Goal: Contribute content

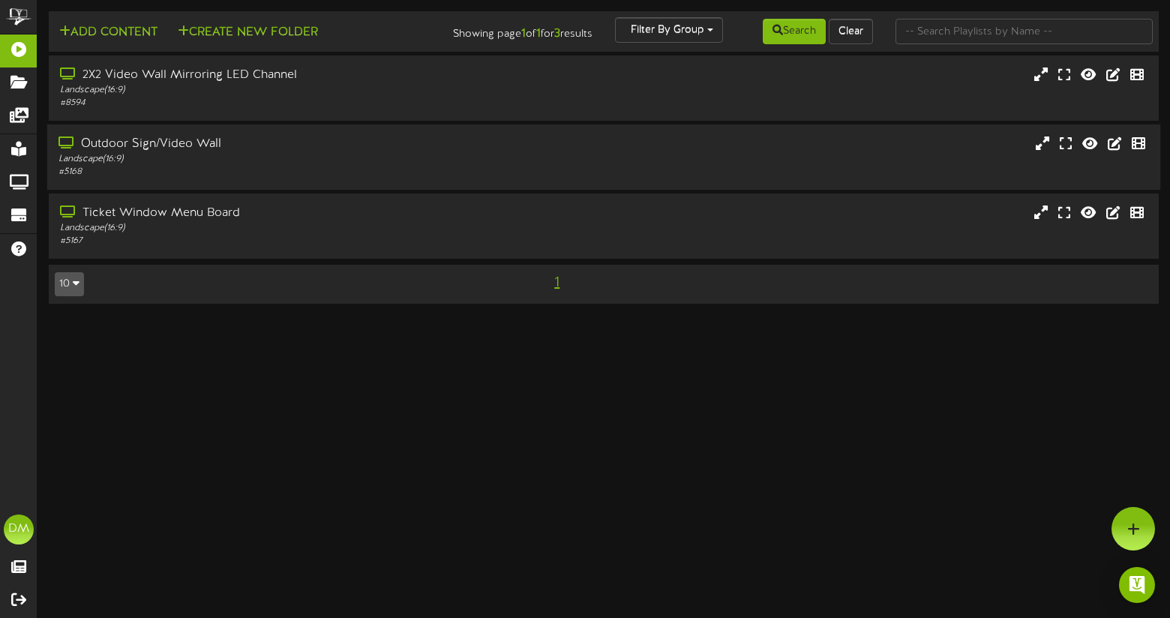
click at [205, 147] on div "Outdoor Sign/Video Wall" at bounding box center [279, 144] width 441 height 17
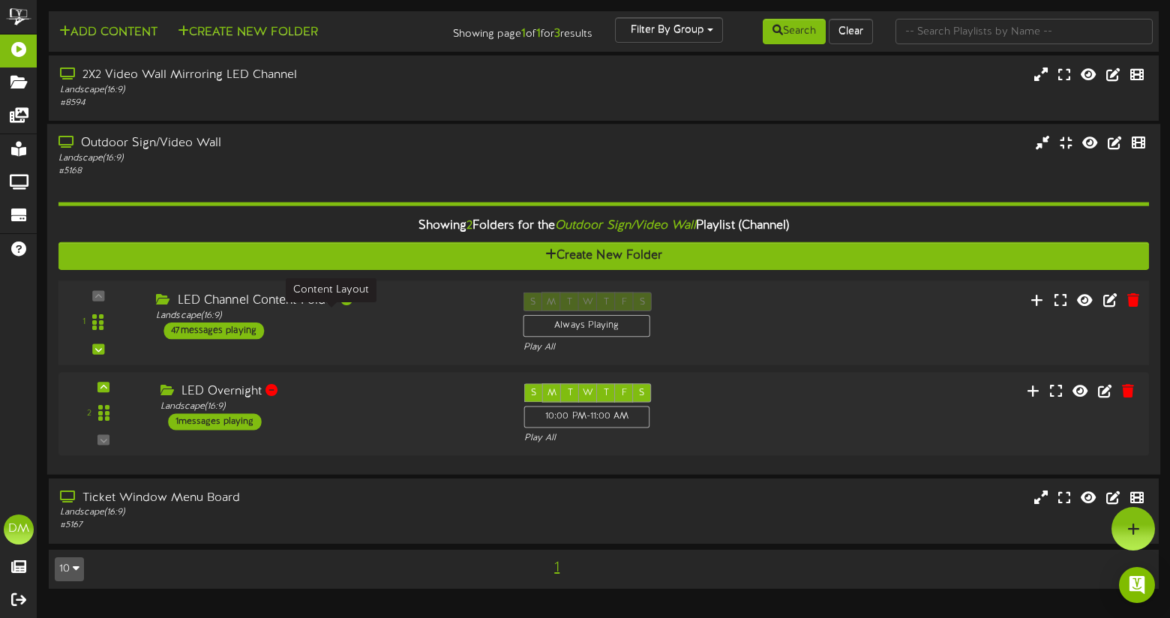
click at [232, 305] on div "LED Channel Content Folder" at bounding box center [328, 301] width 344 height 17
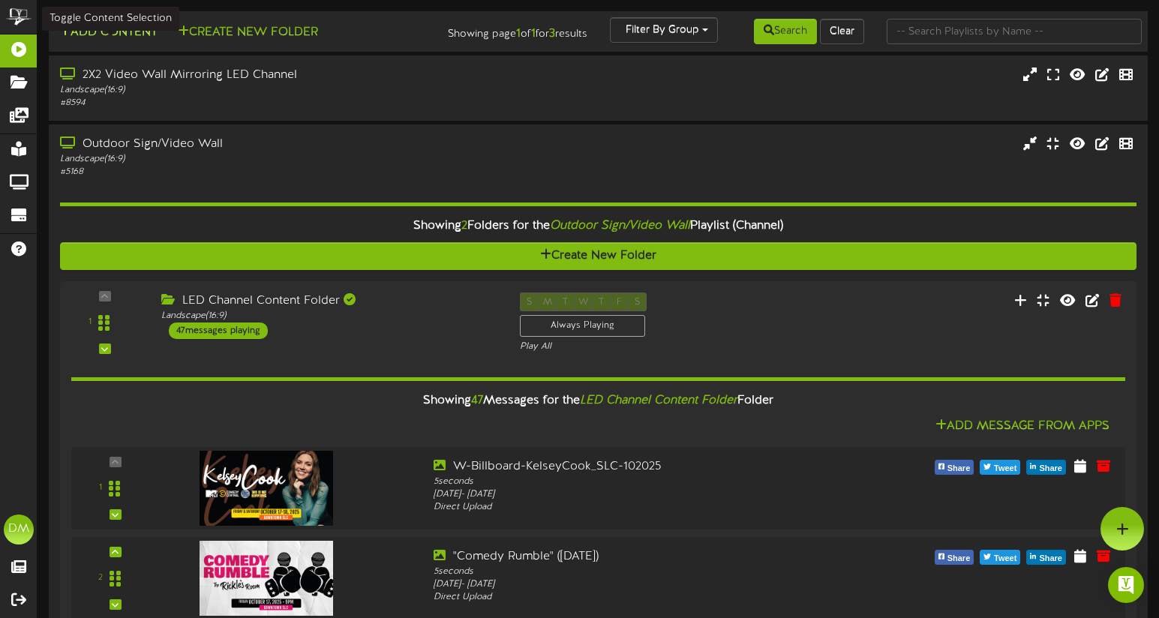
click at [102, 38] on button "Add Content" at bounding box center [108, 32] width 107 height 19
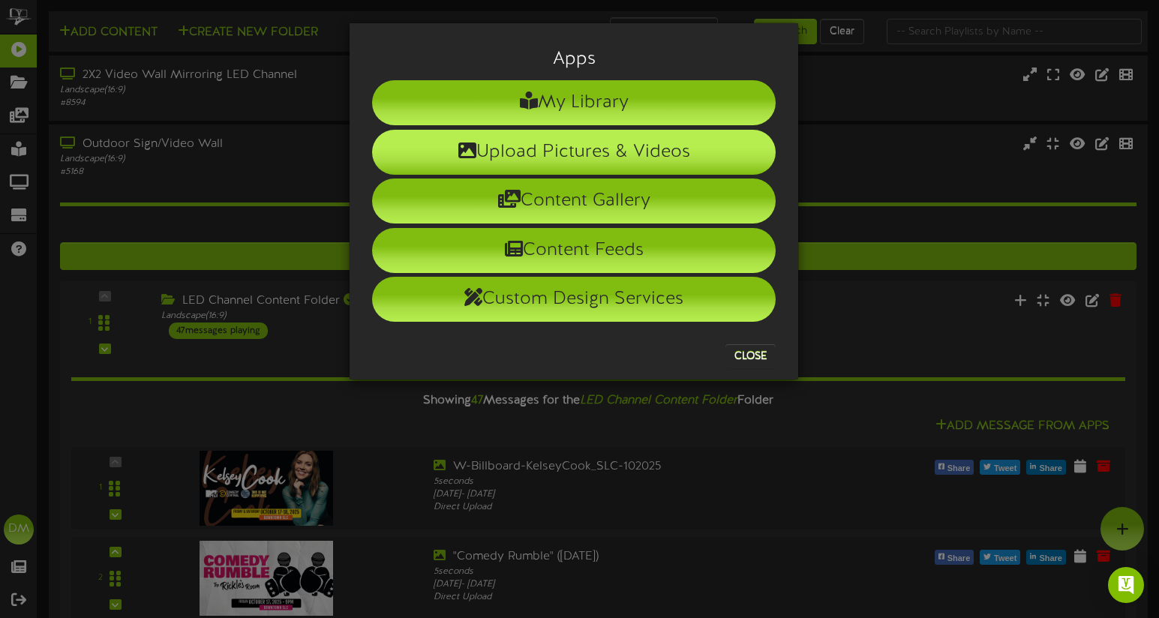
click at [417, 134] on li "Upload Pictures & Videos" at bounding box center [574, 152] width 404 height 45
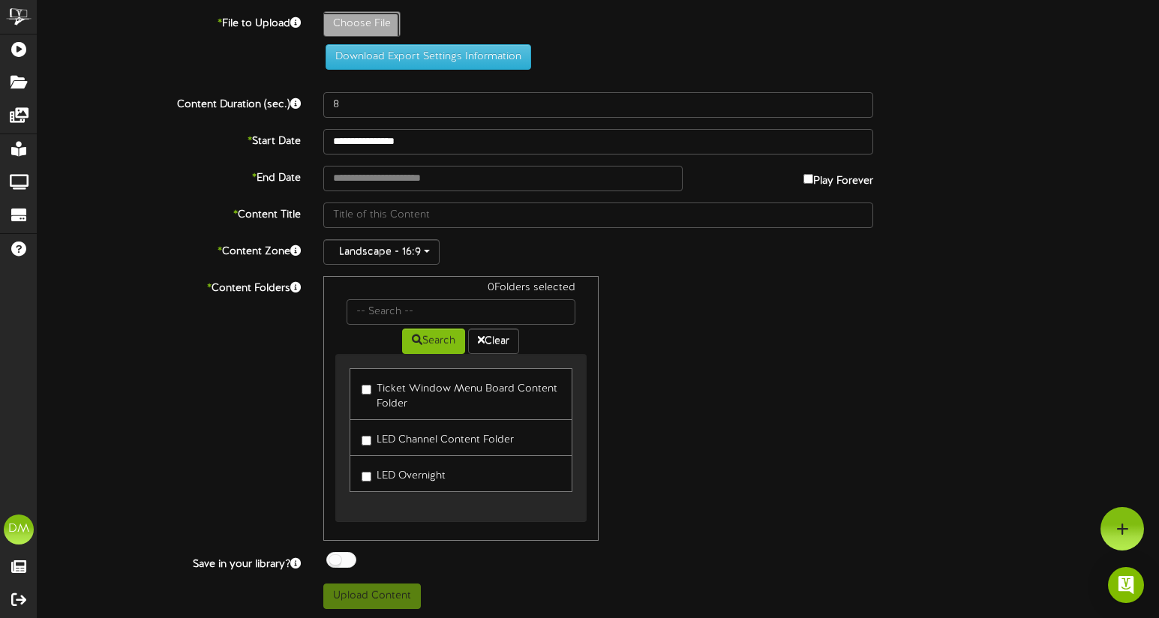
type input "**********"
type input "W-Billboard-DerrickStroup_SLC-012026"
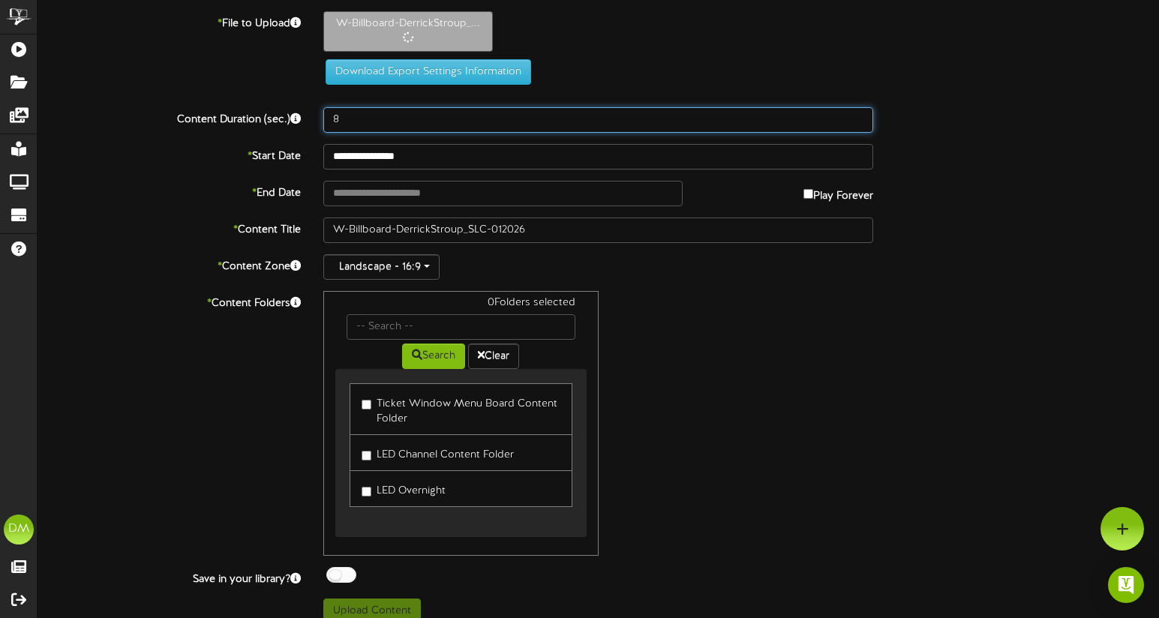
drag, startPoint x: 349, startPoint y: 120, endPoint x: 329, endPoint y: 115, distance: 20.2
click at [329, 115] on input "8" at bounding box center [598, 120] width 550 height 26
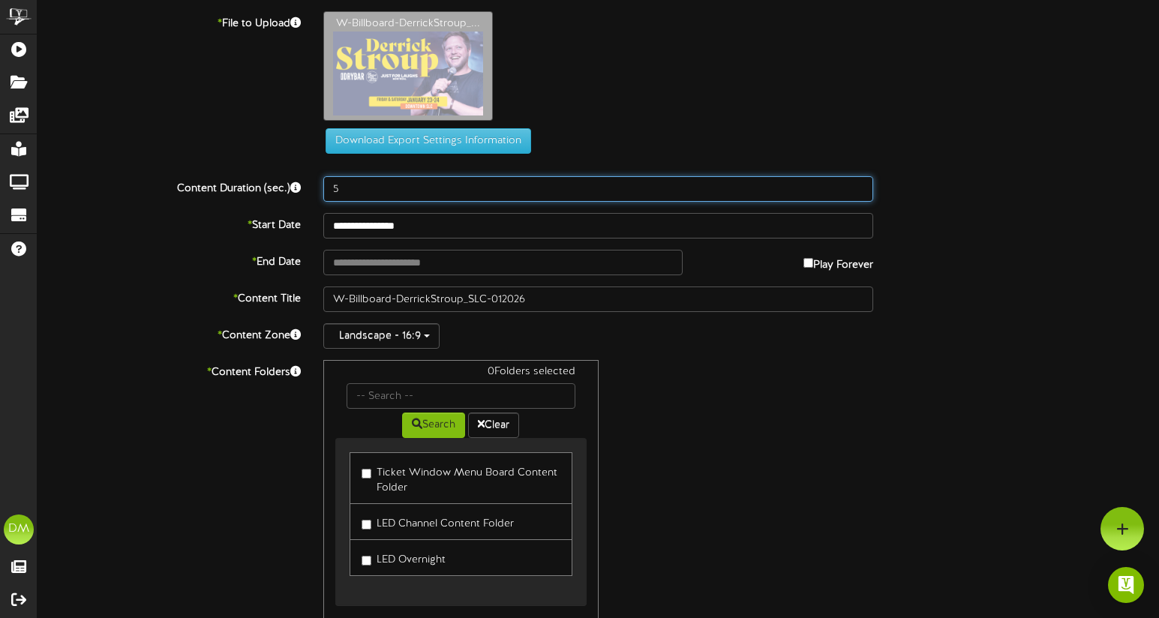
type input "5"
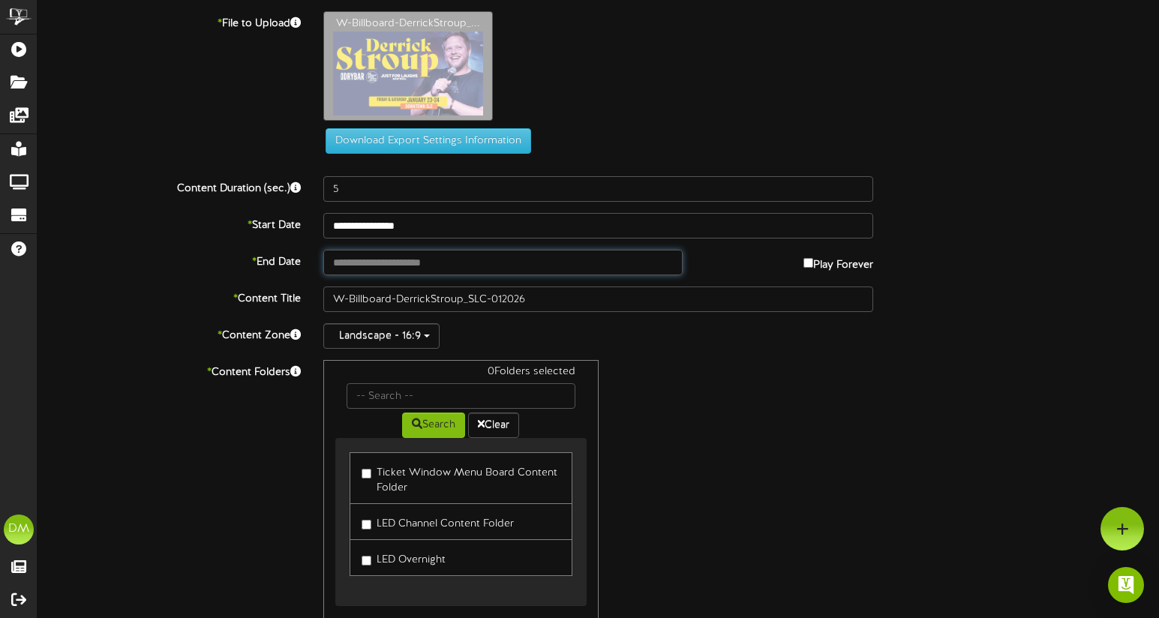
click at [394, 269] on input "text" at bounding box center [502, 263] width 359 height 26
type input "**********"
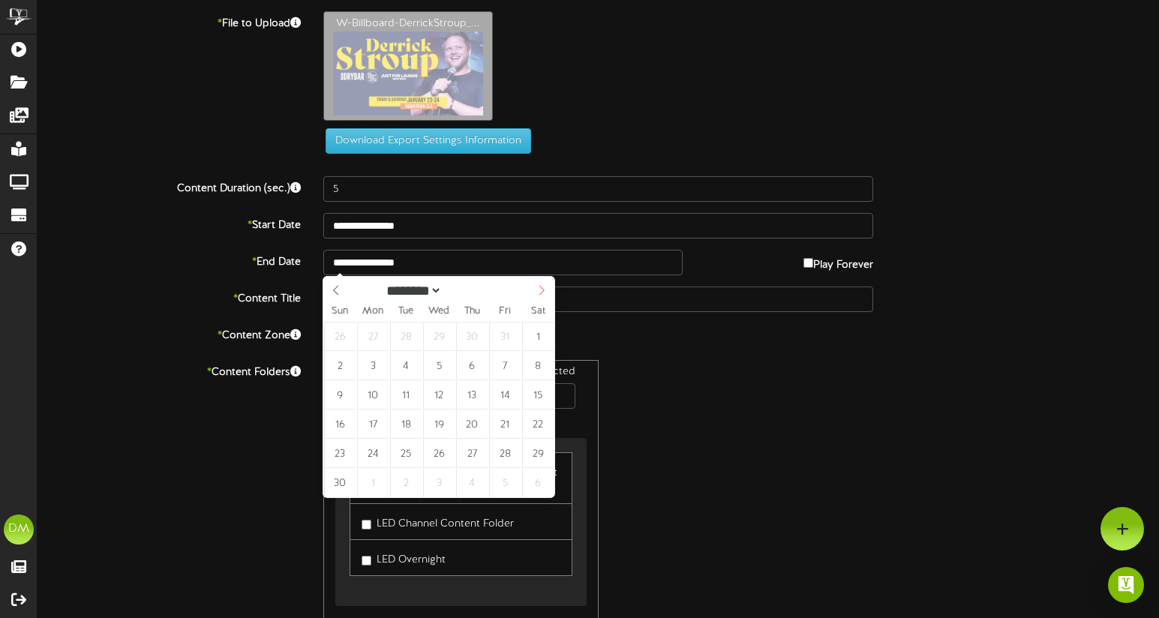
click at [543, 293] on icon at bounding box center [541, 290] width 11 height 11
select select "**"
click at [542, 293] on icon at bounding box center [541, 290] width 11 height 11
type input "****"
select select "*"
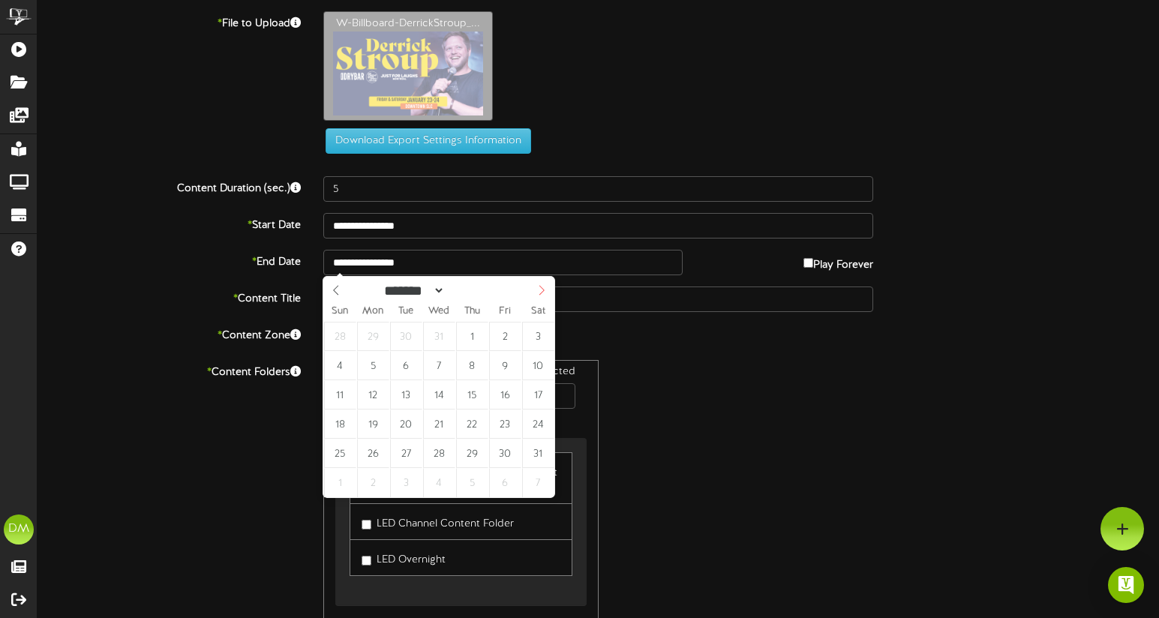
click at [542, 292] on icon at bounding box center [541, 291] width 5 height 10
type input "**********"
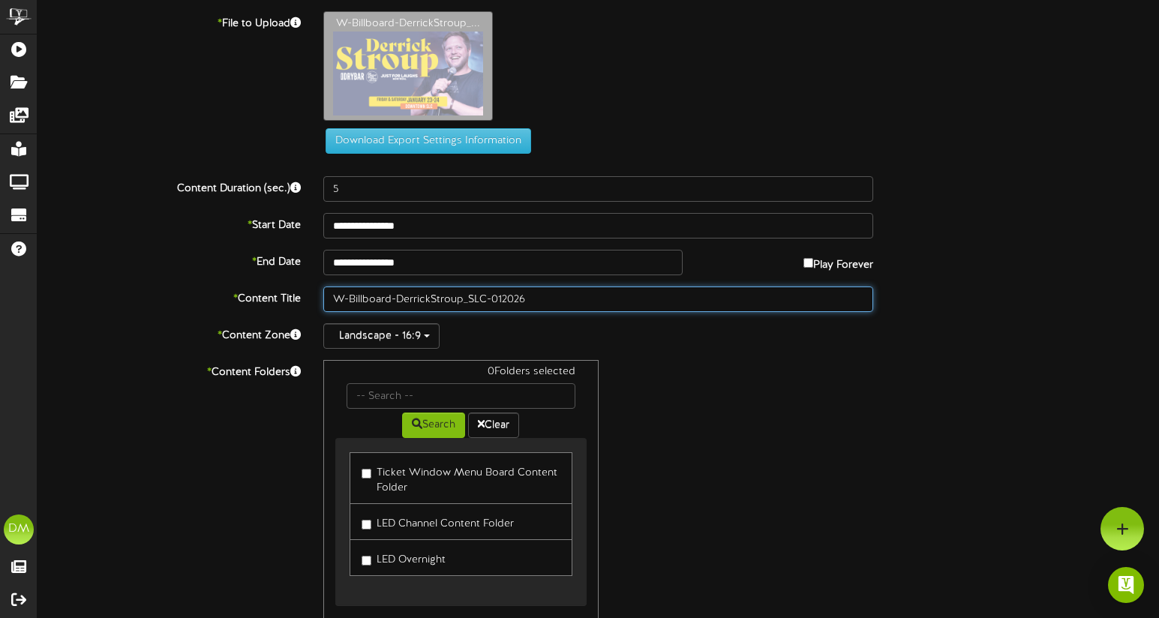
click at [389, 296] on input "W-Billboard-DerrickStroup_SLC-012026" at bounding box center [598, 300] width 550 height 26
drag, startPoint x: 396, startPoint y: 298, endPoint x: 205, endPoint y: 283, distance: 191.9
click at [206, 284] on div "**********" at bounding box center [599, 352] width 1122 height 682
click at [367, 298] on input "[PERSON_NAME]-012026" at bounding box center [598, 300] width 550 height 26
drag, startPoint x: 399, startPoint y: 297, endPoint x: 431, endPoint y: 296, distance: 32.3
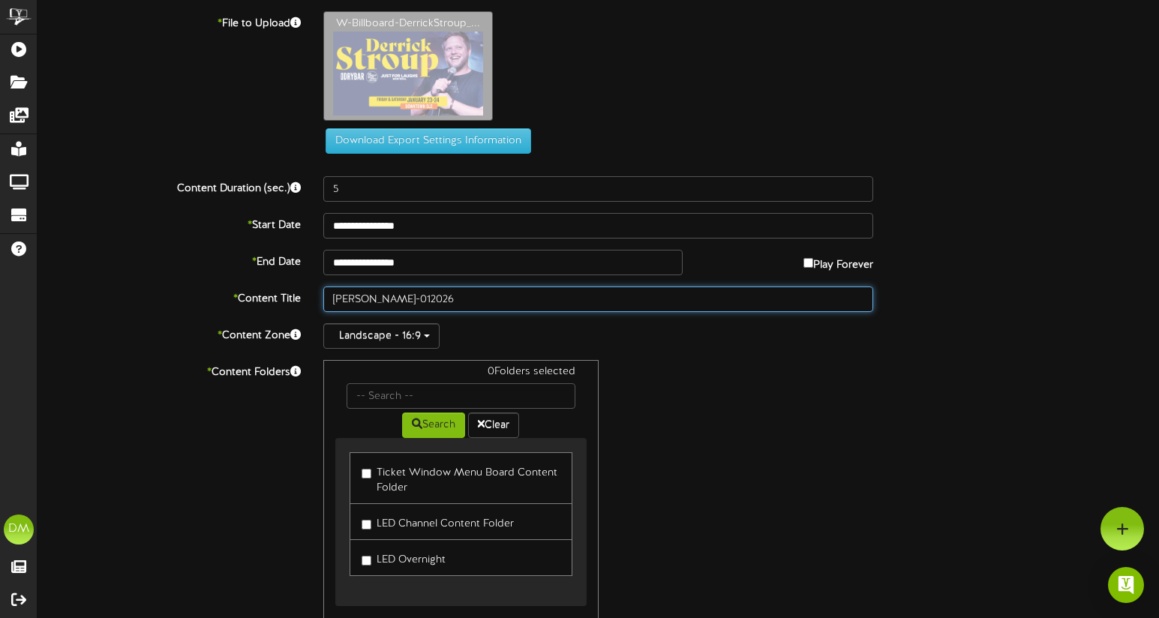
click at [431, 296] on input "[PERSON_NAME]-012026" at bounding box center [598, 300] width 550 height 26
type input "[PERSON_NAME] (01/2026)"
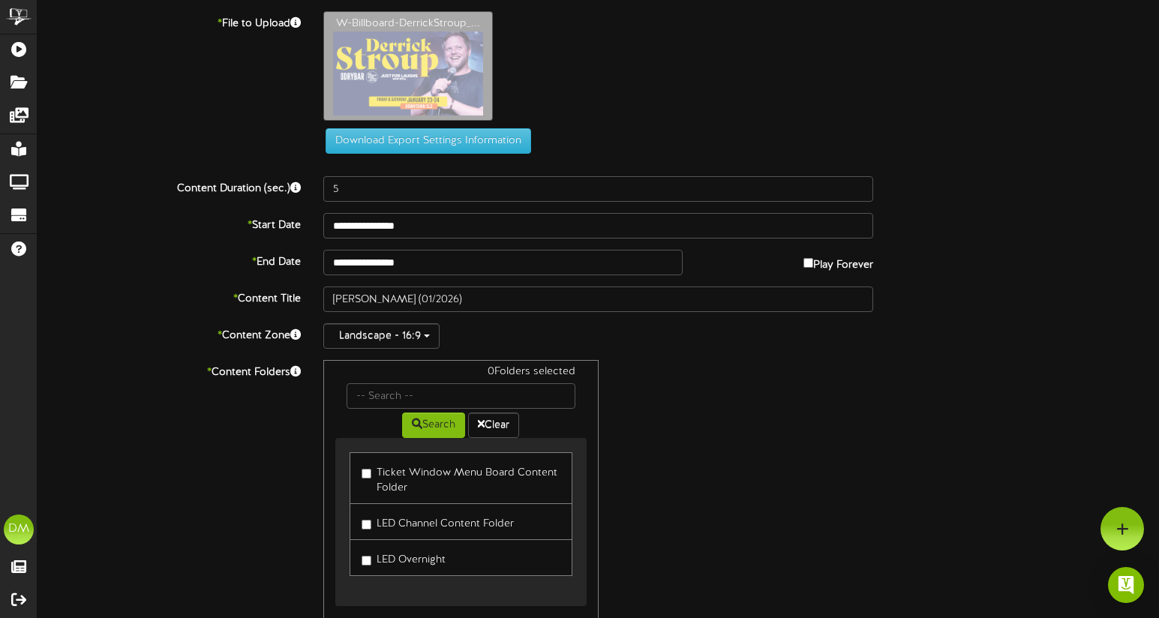
click at [359, 528] on link "LED Channel Content Folder" at bounding box center [461, 521] width 222 height 37
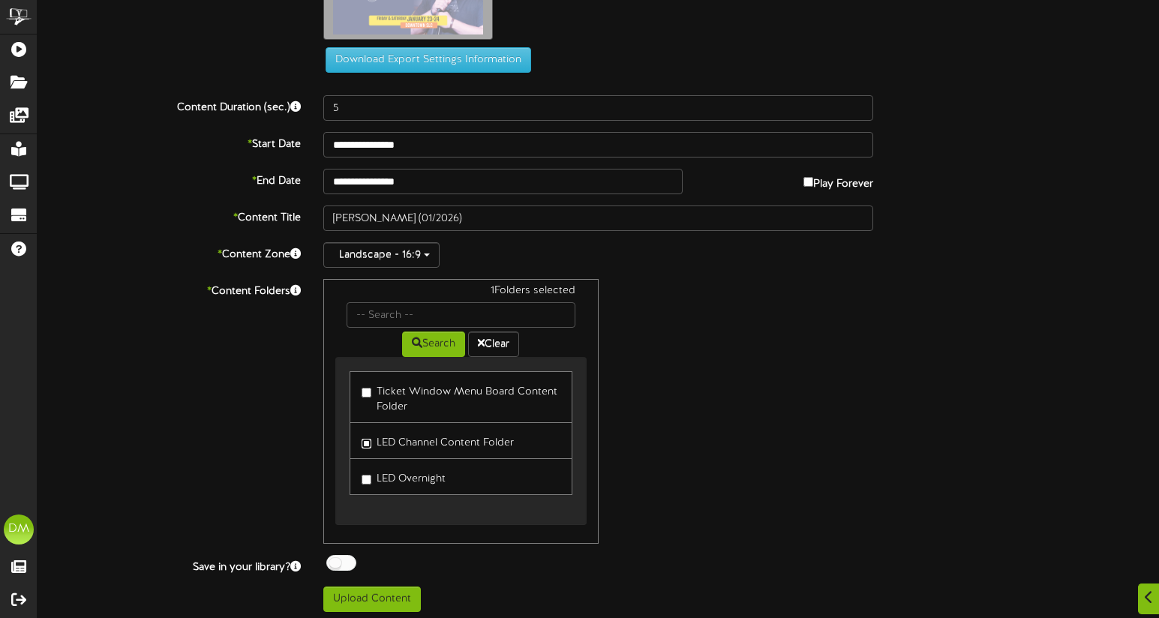
scroll to position [86, 0]
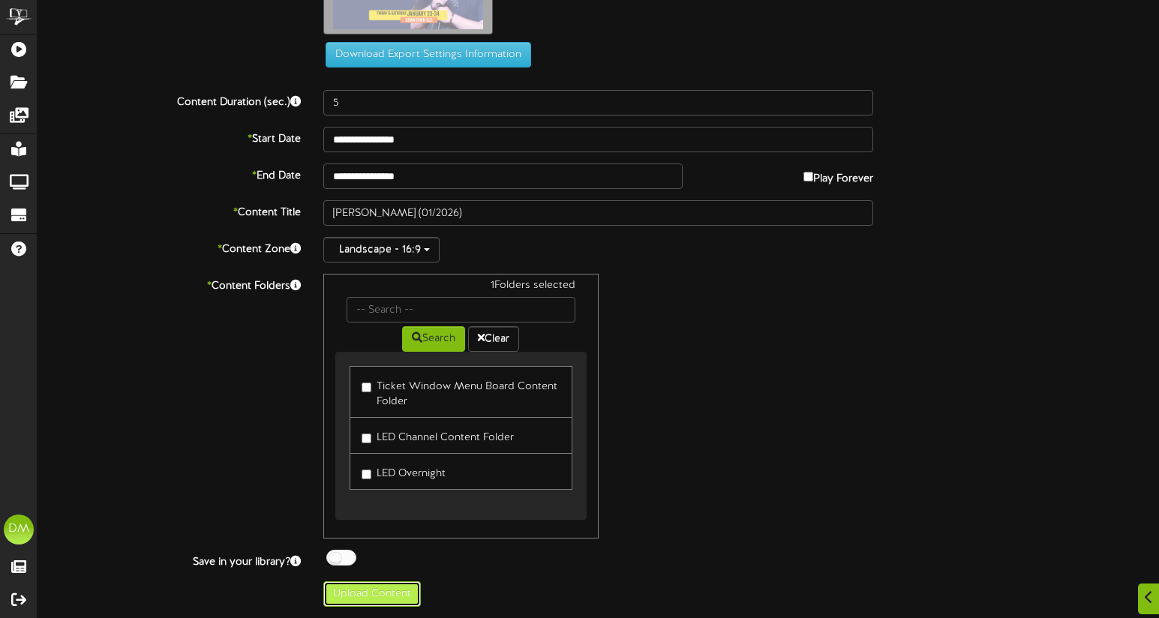
click at [374, 582] on button "Upload Content" at bounding box center [372, 594] width 98 height 26
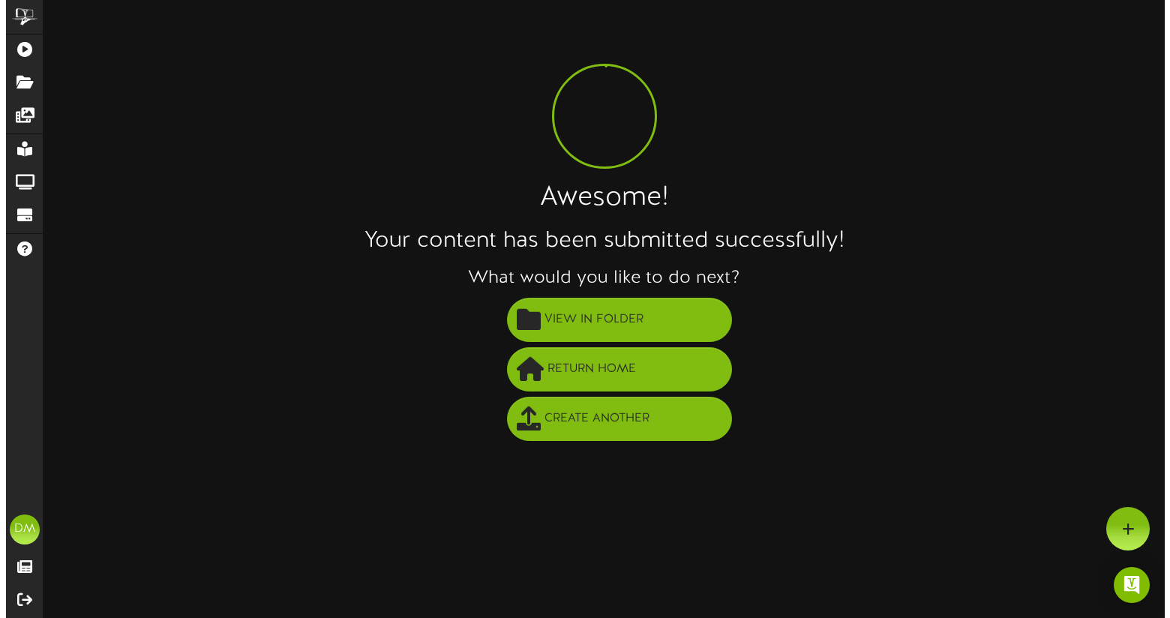
scroll to position [0, 0]
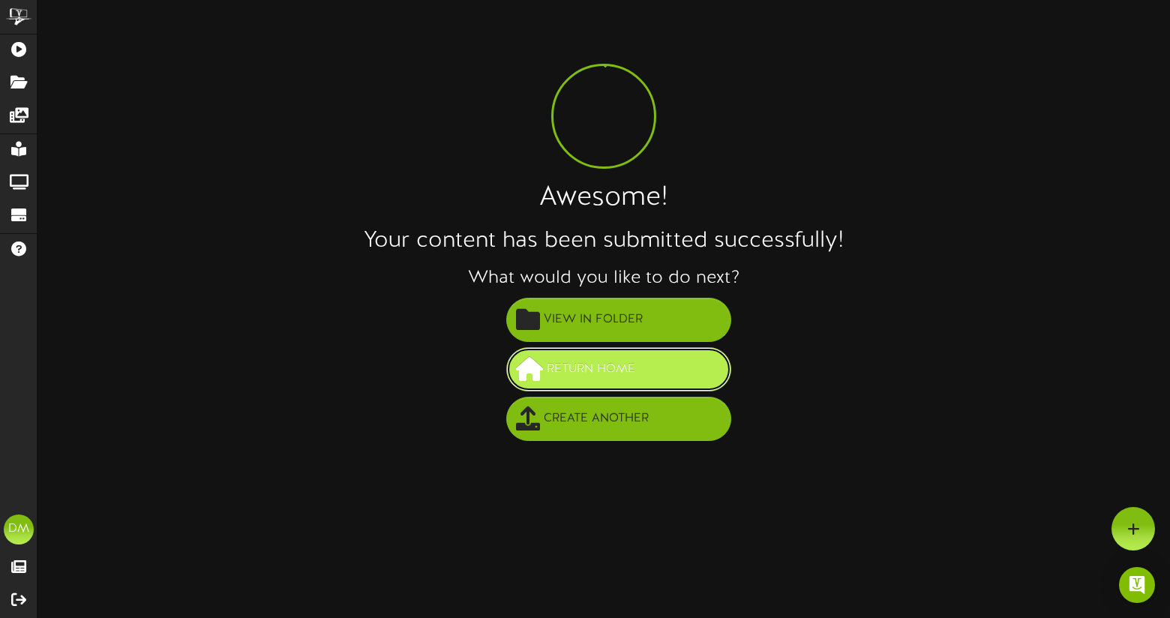
click at [591, 389] on button "Return Home" at bounding box center [618, 369] width 225 height 44
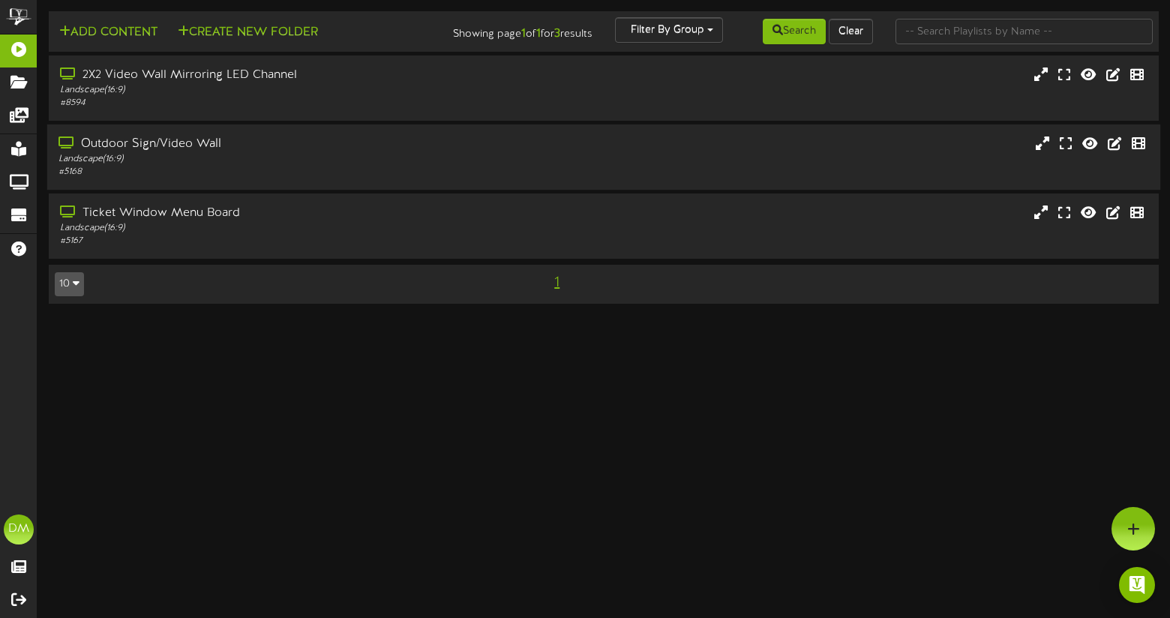
click at [189, 136] on div "Outdoor Sign/Video Wall" at bounding box center [279, 144] width 441 height 17
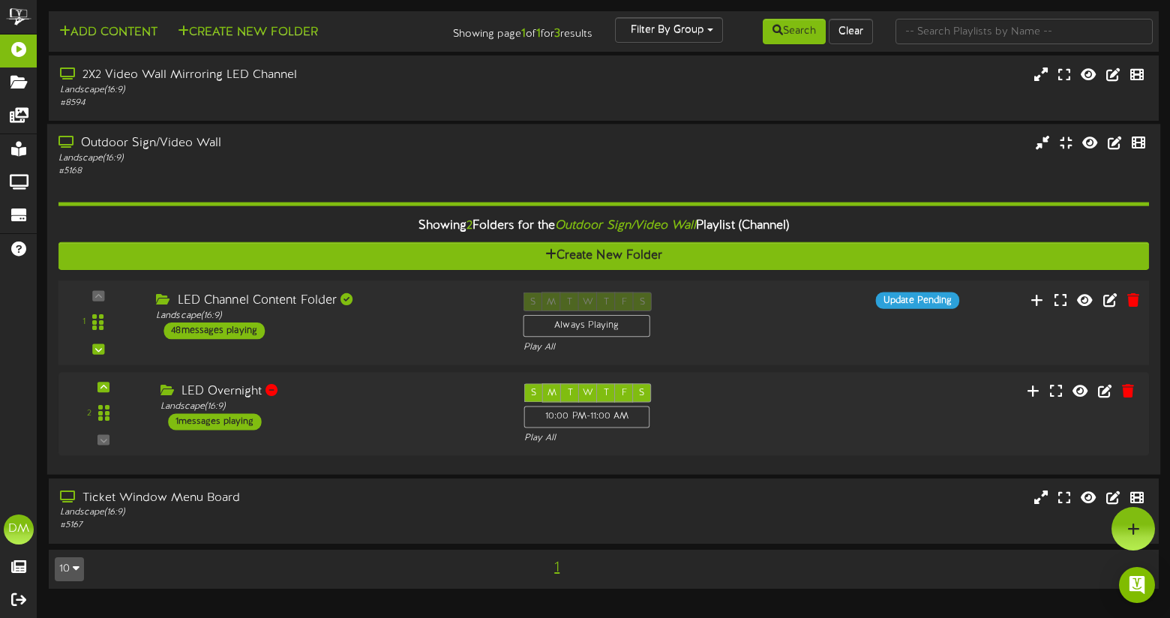
click at [242, 305] on div "LED Channel Content Folder" at bounding box center [328, 301] width 344 height 17
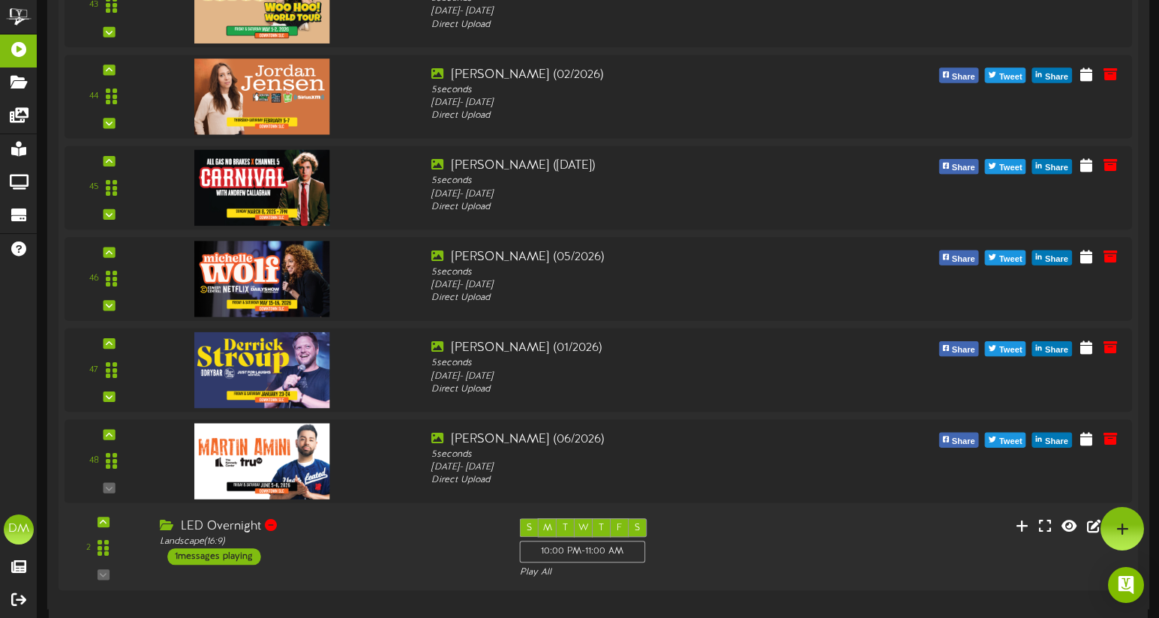
scroll to position [4253, 0]
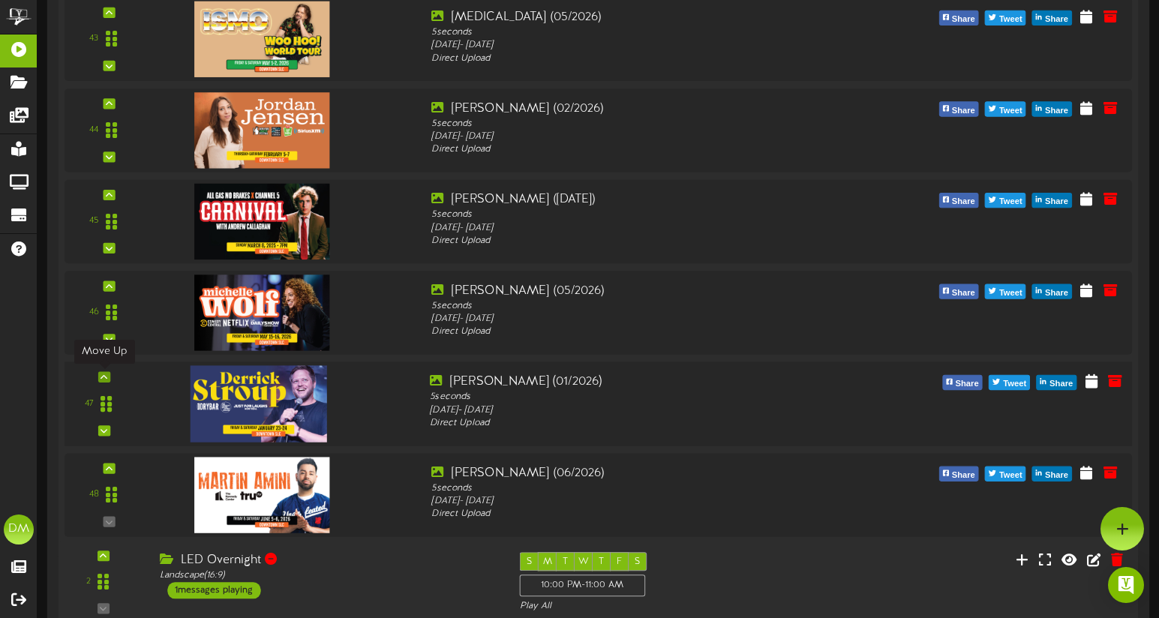
click at [107, 376] on div at bounding box center [104, 376] width 12 height 11
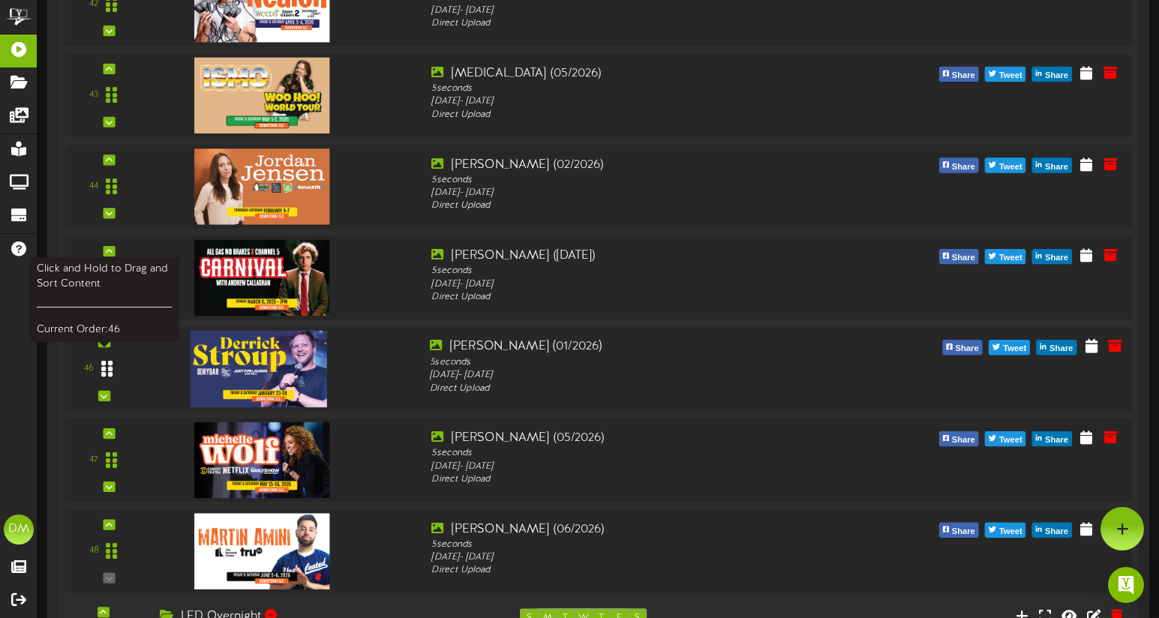
scroll to position [4194, 0]
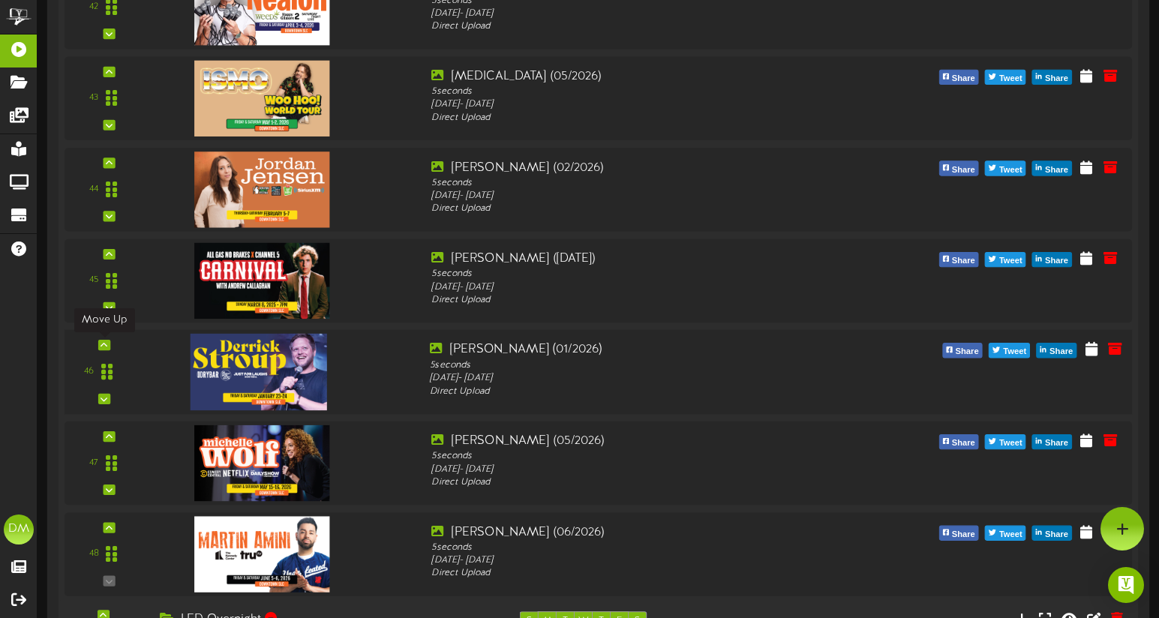
click at [102, 342] on icon at bounding box center [104, 345] width 7 height 8
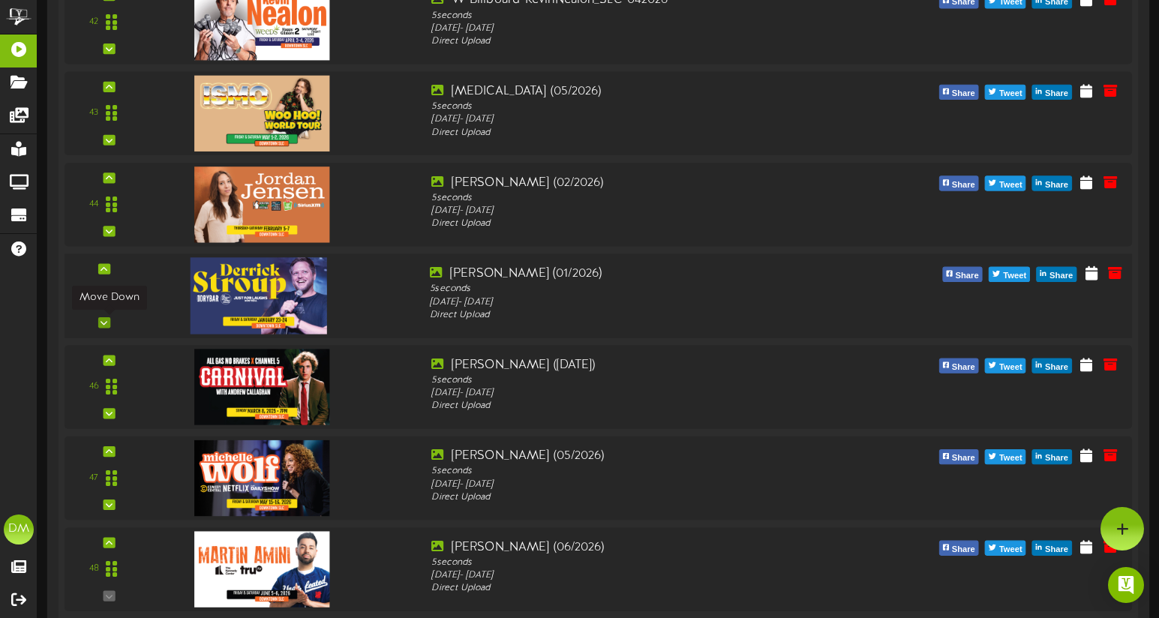
scroll to position [4158, 0]
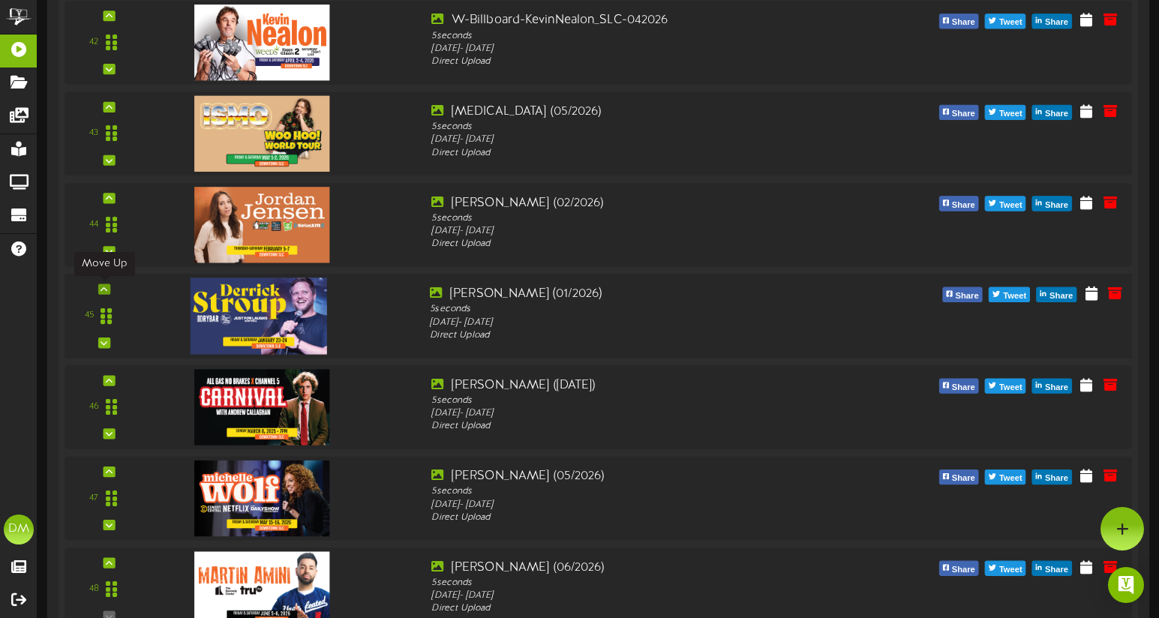
click at [101, 284] on div at bounding box center [104, 289] width 12 height 11
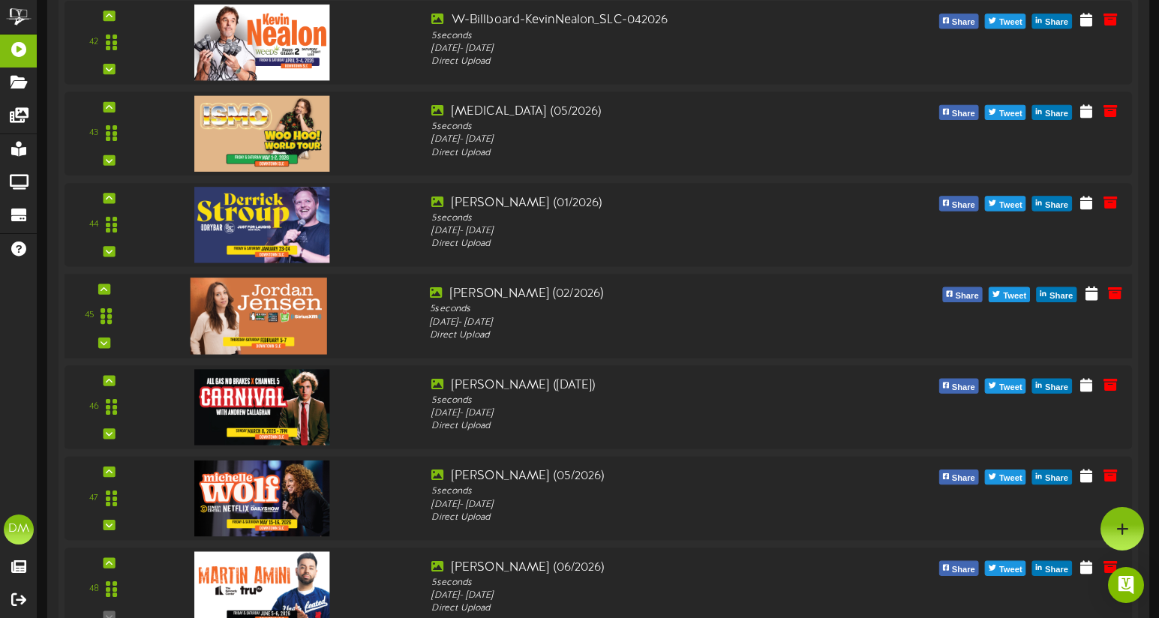
scroll to position [4137, 0]
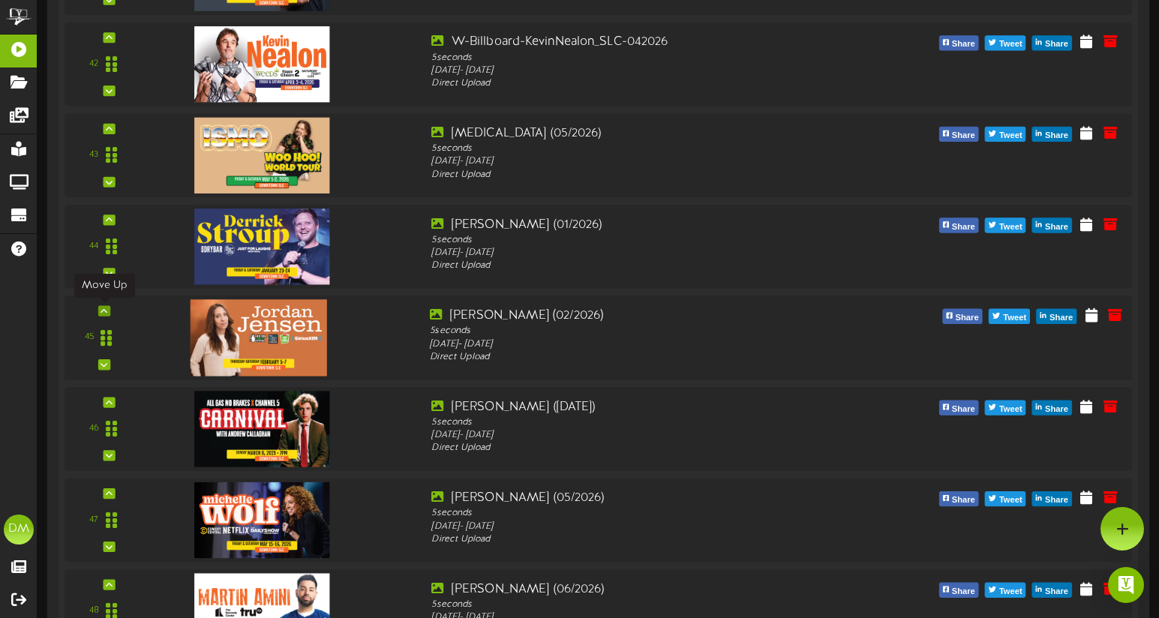
click at [108, 309] on div at bounding box center [104, 310] width 12 height 11
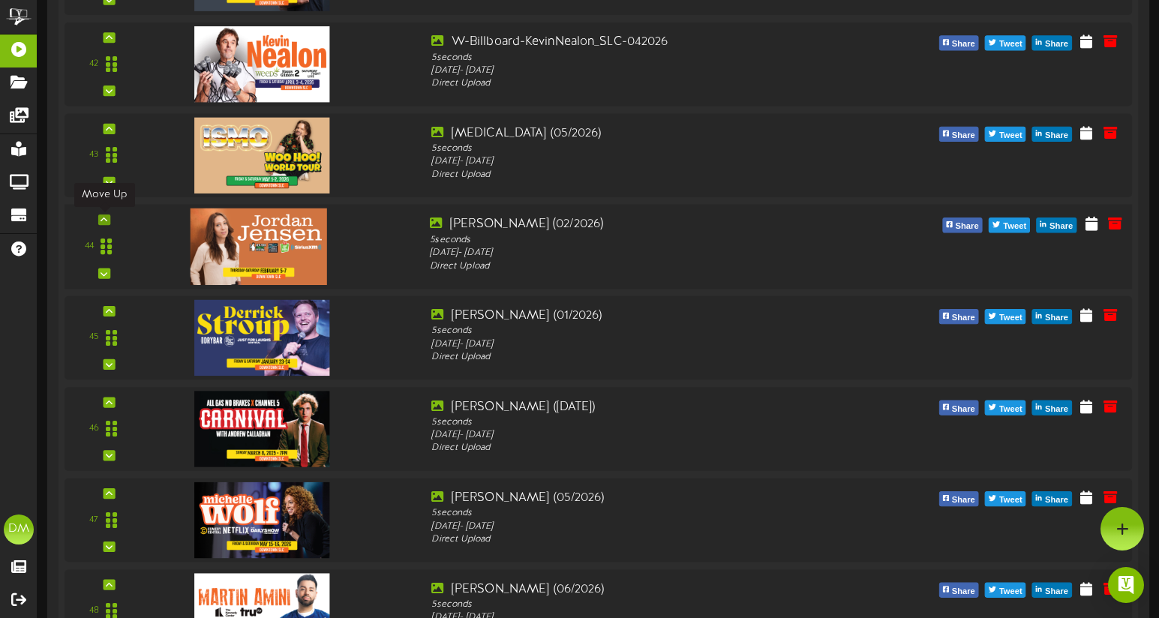
click at [107, 216] on icon at bounding box center [104, 220] width 7 height 8
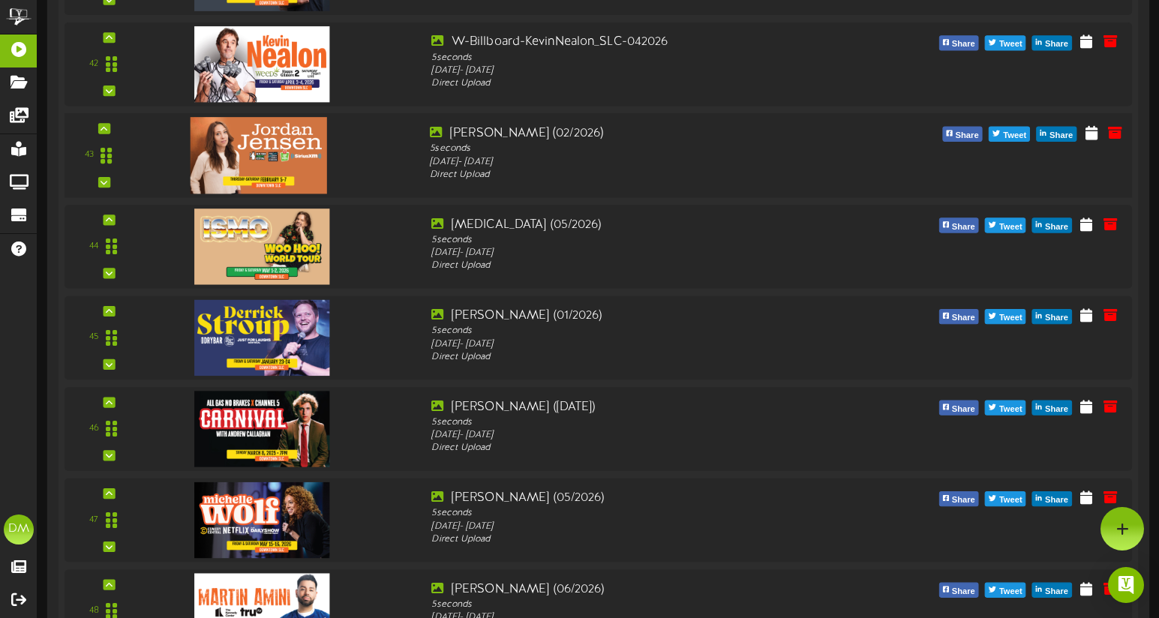
click at [104, 121] on div "43" at bounding box center [598, 155] width 1079 height 85
click at [101, 128] on icon at bounding box center [104, 129] width 7 height 8
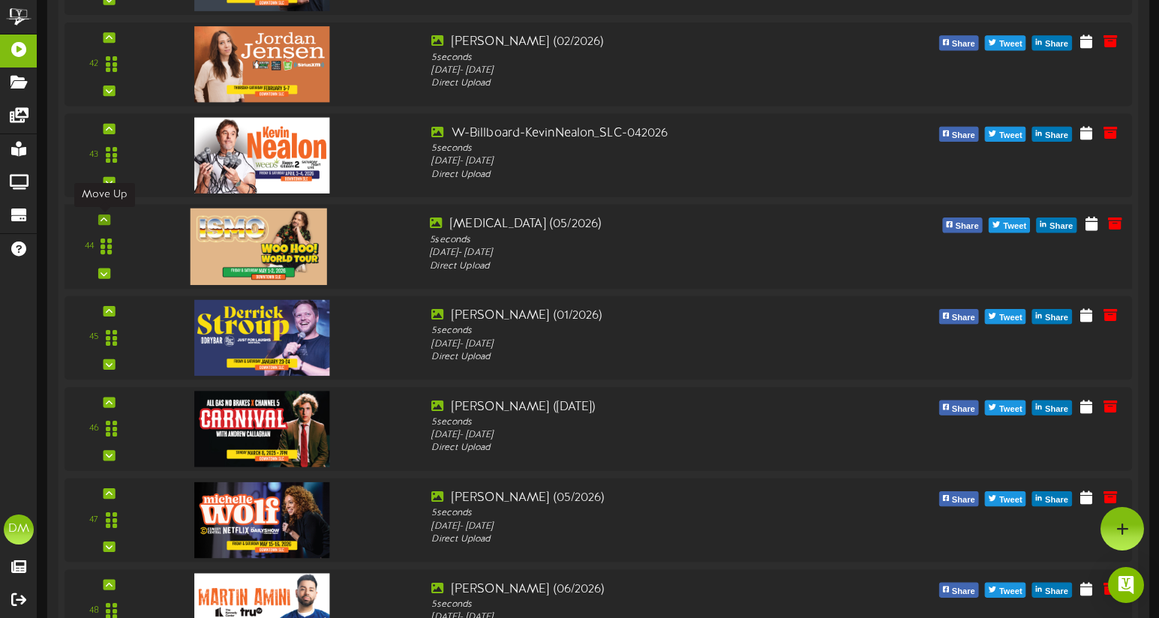
click at [108, 220] on div at bounding box center [104, 220] width 12 height 11
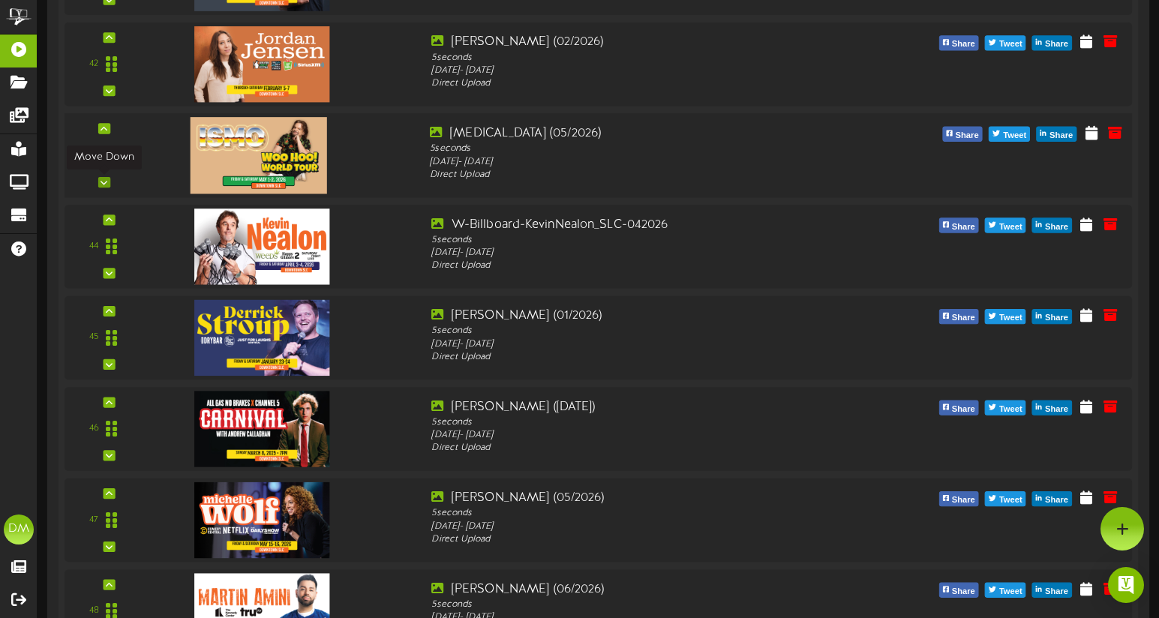
click at [104, 182] on icon at bounding box center [104, 183] width 7 height 8
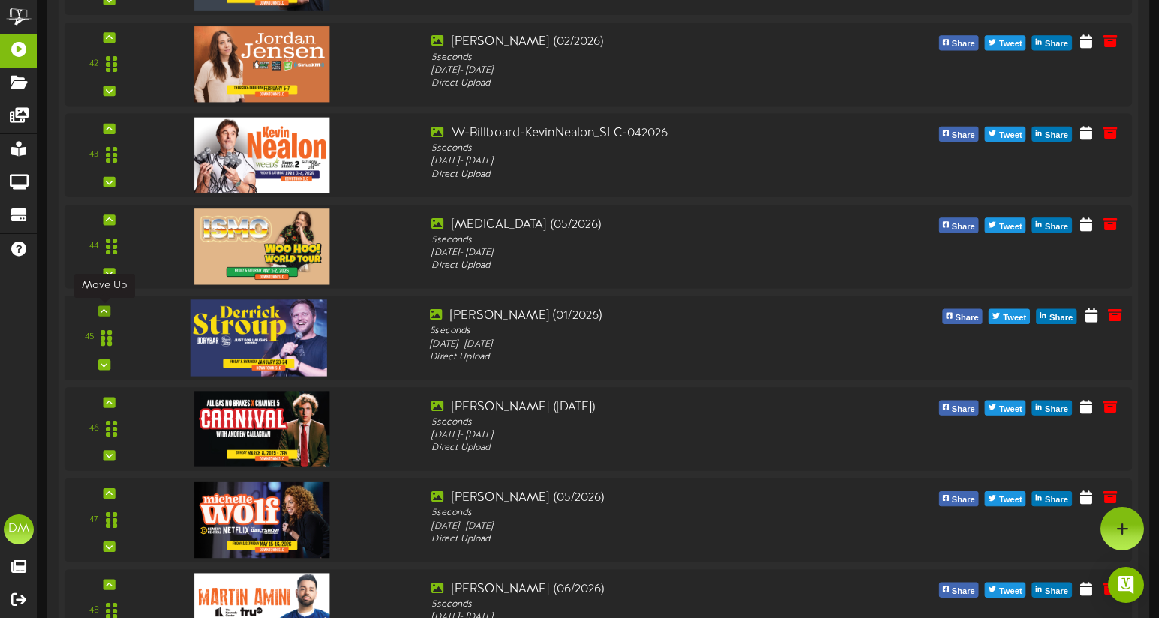
click at [103, 309] on icon at bounding box center [104, 311] width 7 height 8
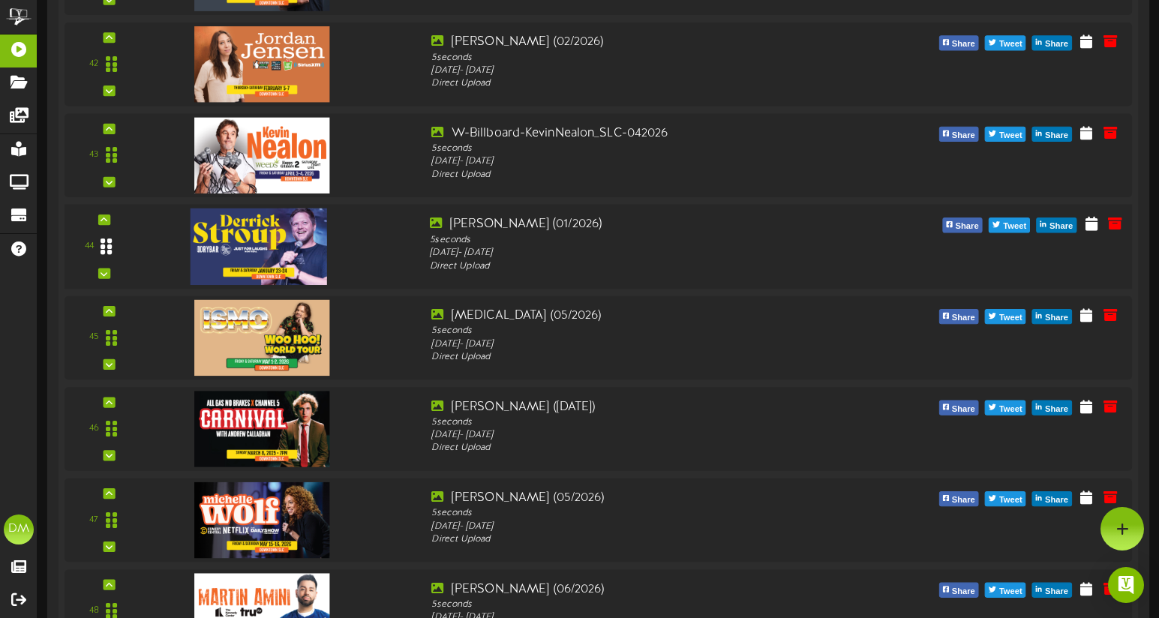
scroll to position [4047, 0]
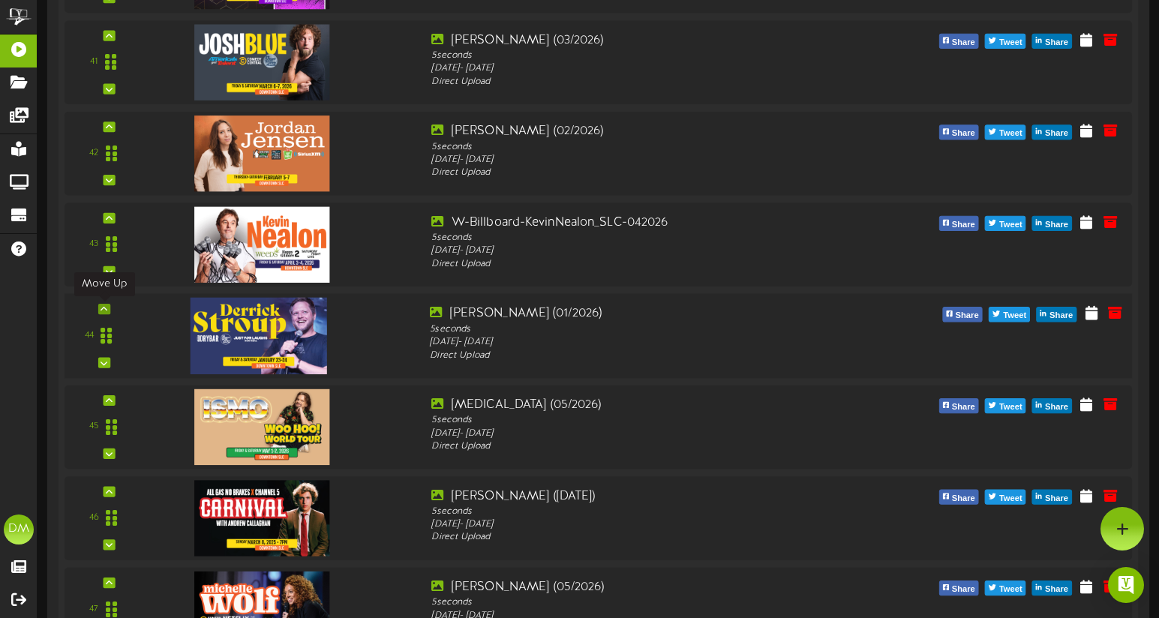
click at [110, 307] on div at bounding box center [104, 309] width 12 height 11
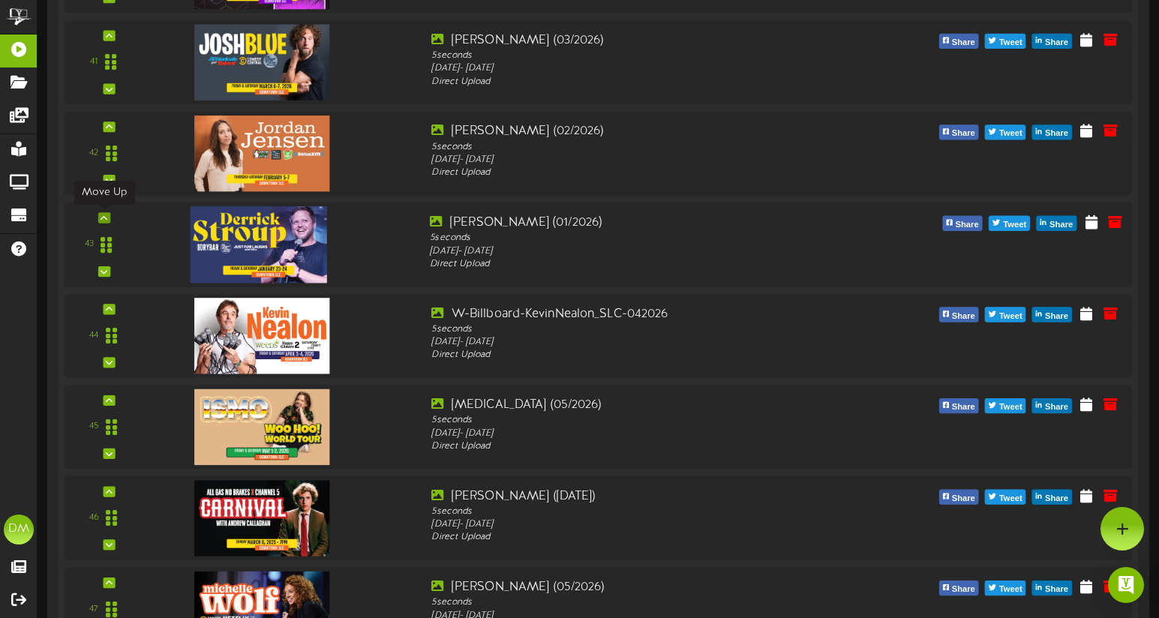
click at [108, 222] on div at bounding box center [104, 217] width 12 height 11
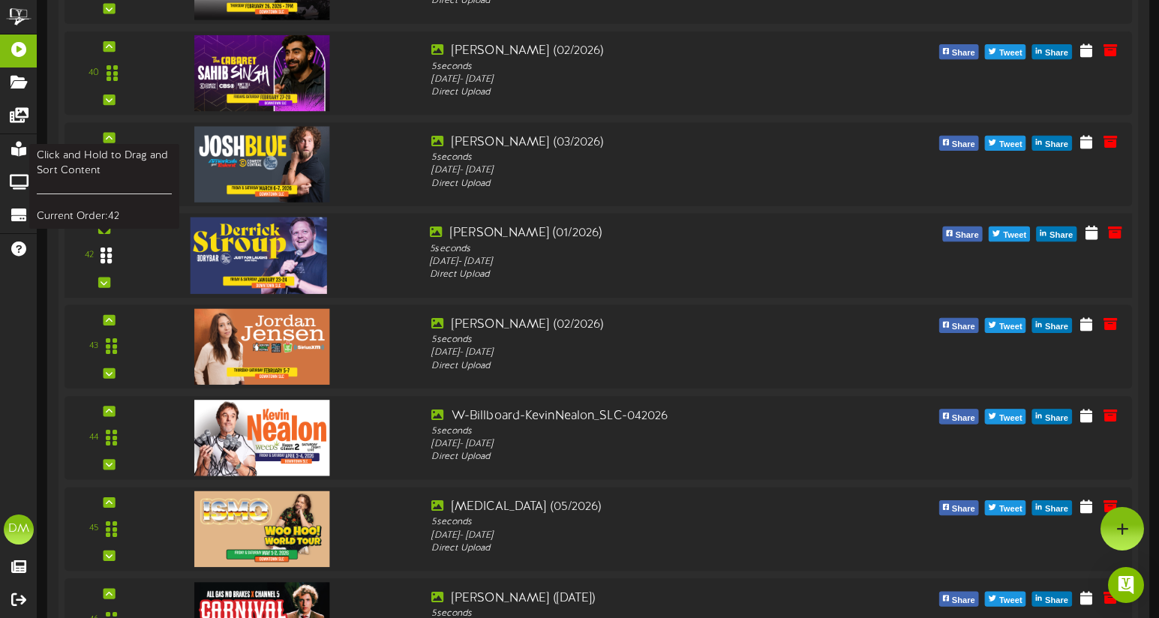
scroll to position [3926, 0]
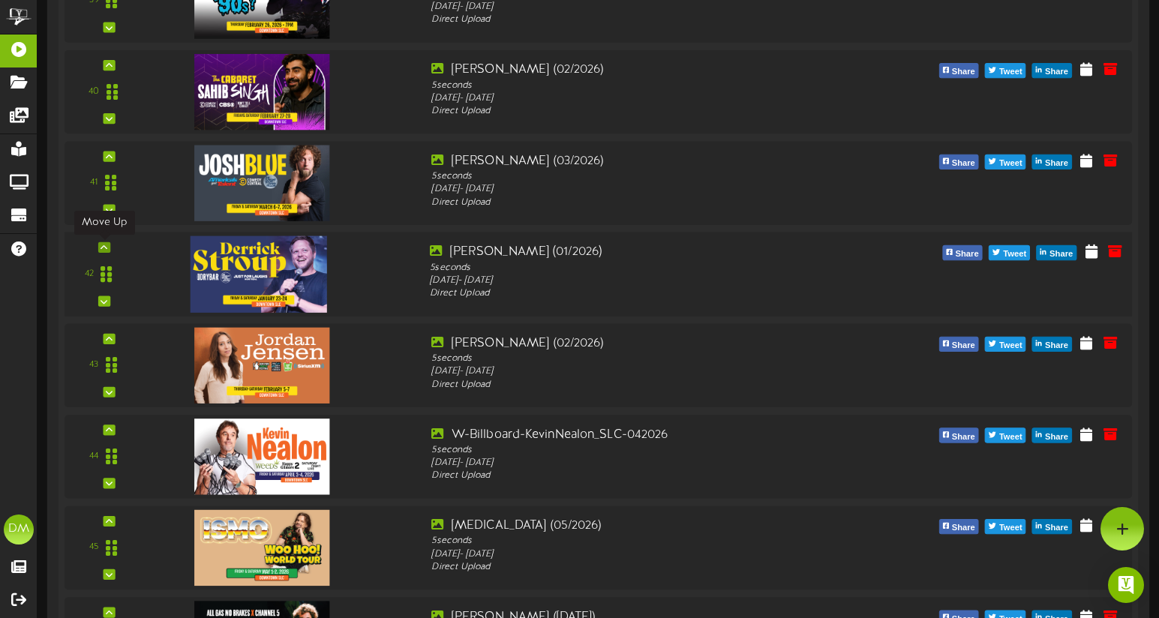
click at [109, 246] on div at bounding box center [104, 247] width 12 height 11
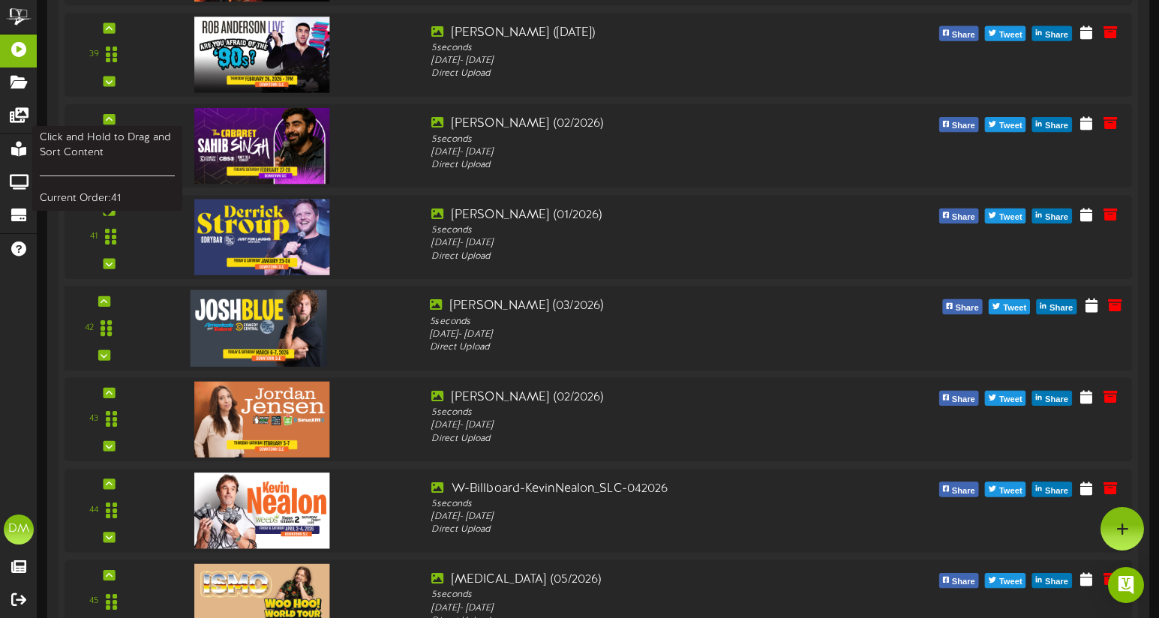
scroll to position [3842, 0]
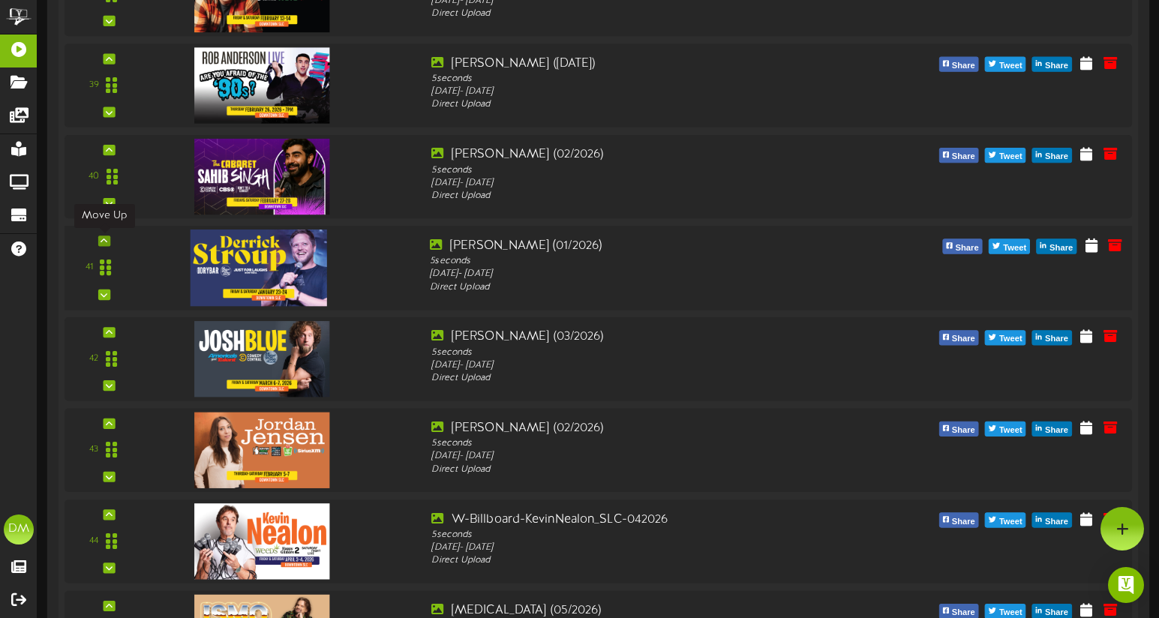
click at [102, 243] on icon at bounding box center [104, 241] width 7 height 8
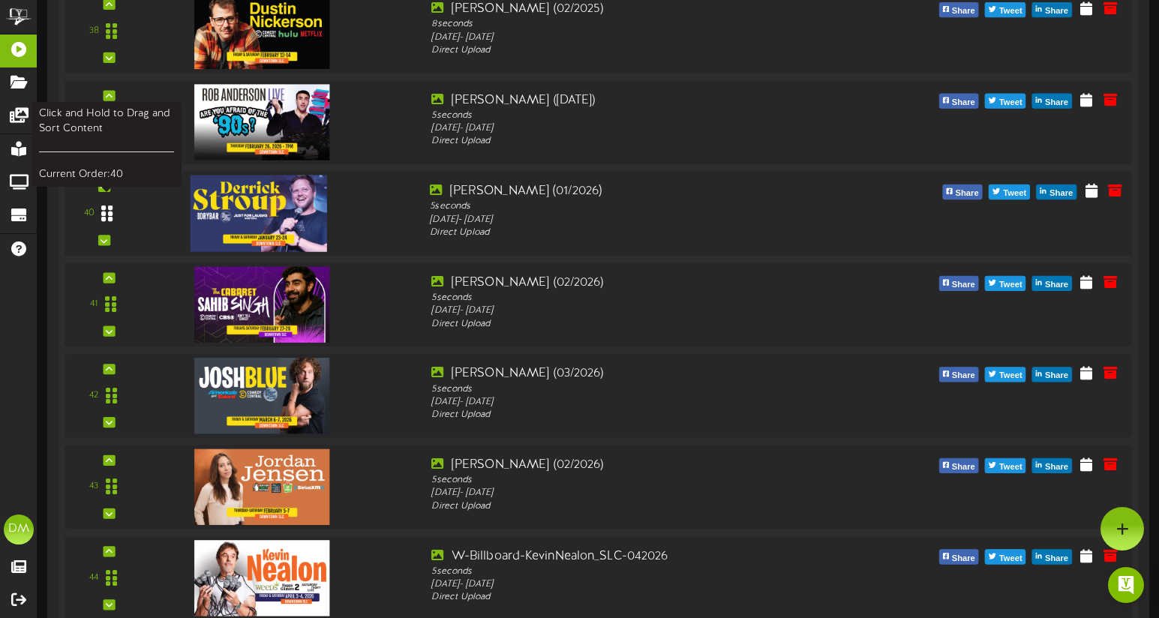
scroll to position [3761, 0]
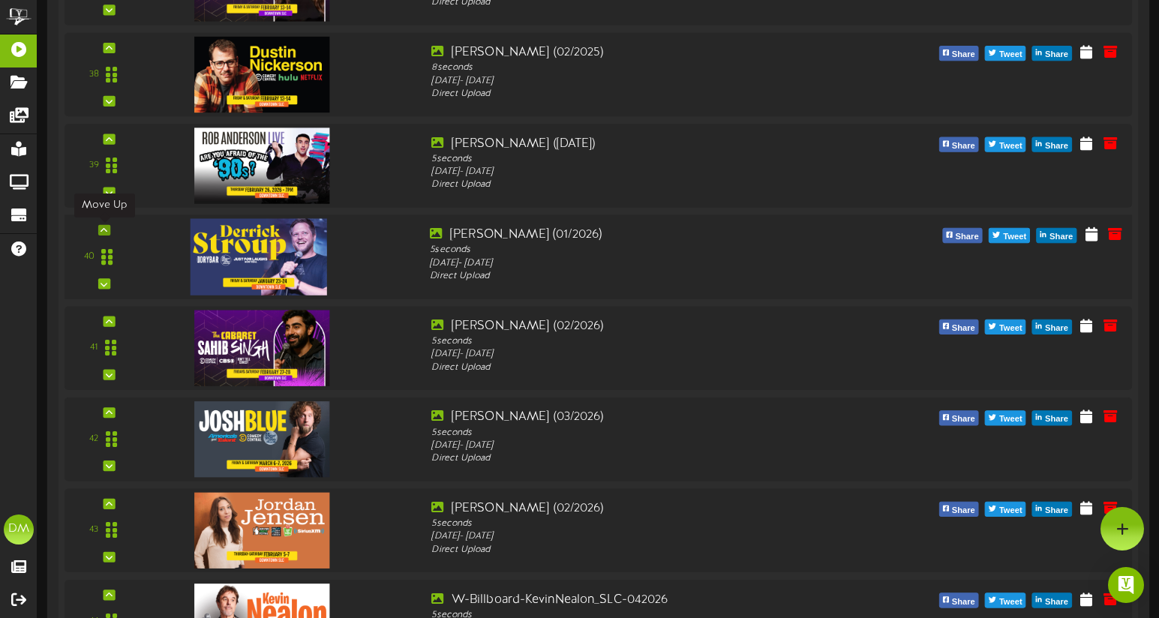
click at [104, 229] on icon at bounding box center [104, 231] width 7 height 8
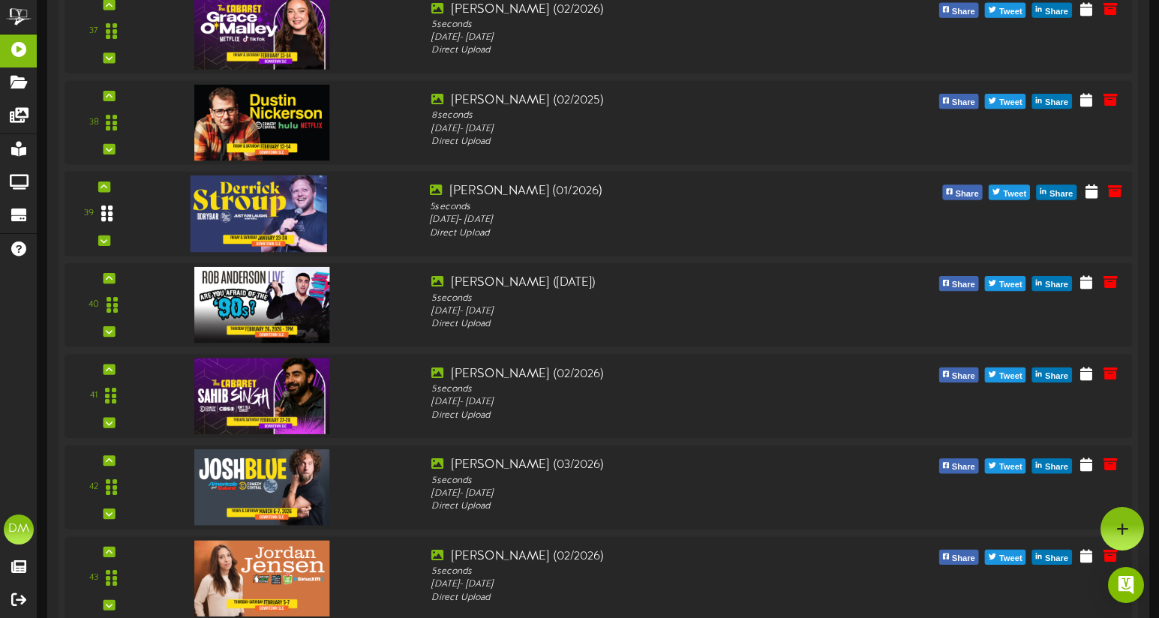
scroll to position [3683, 0]
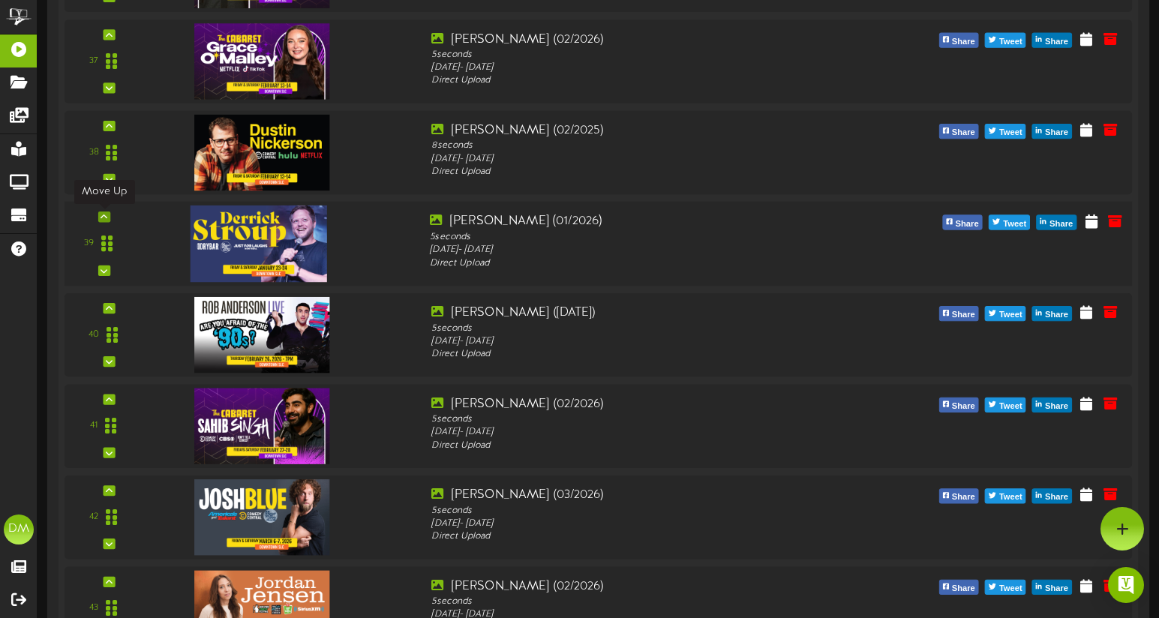
click at [103, 219] on icon at bounding box center [104, 217] width 7 height 8
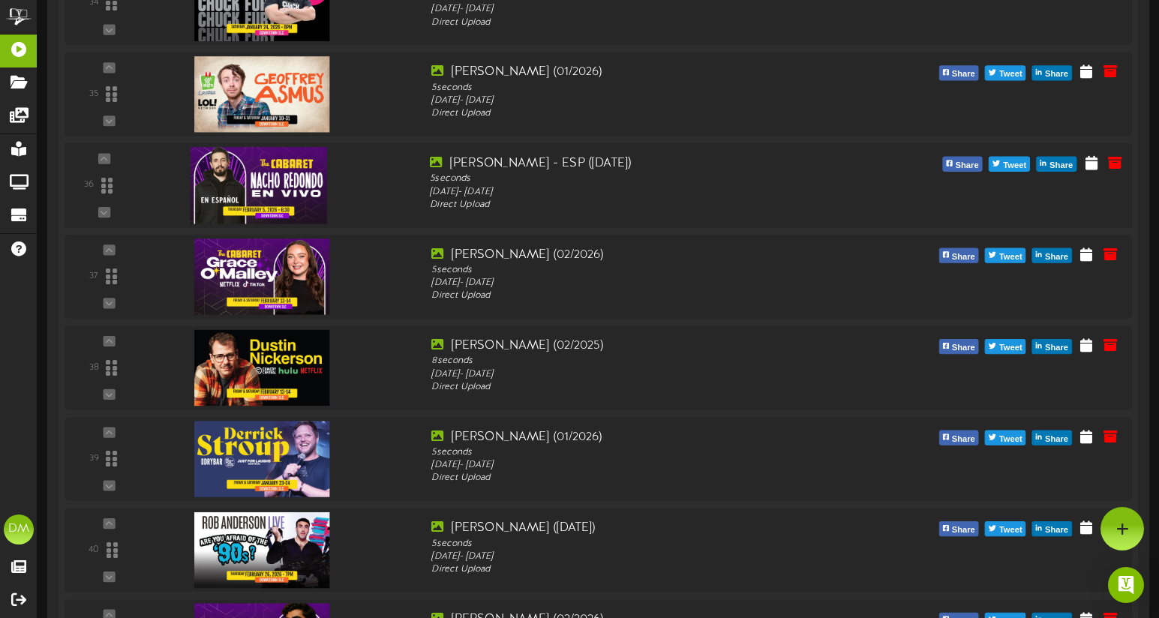
scroll to position [3467, 0]
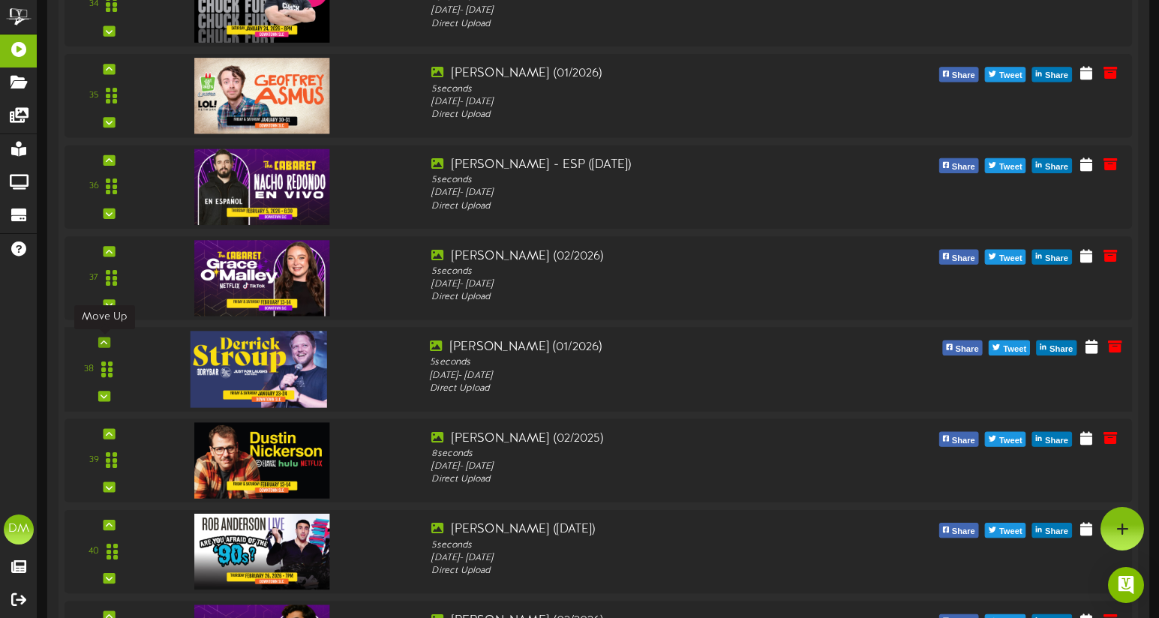
click at [107, 341] on div at bounding box center [104, 342] width 12 height 11
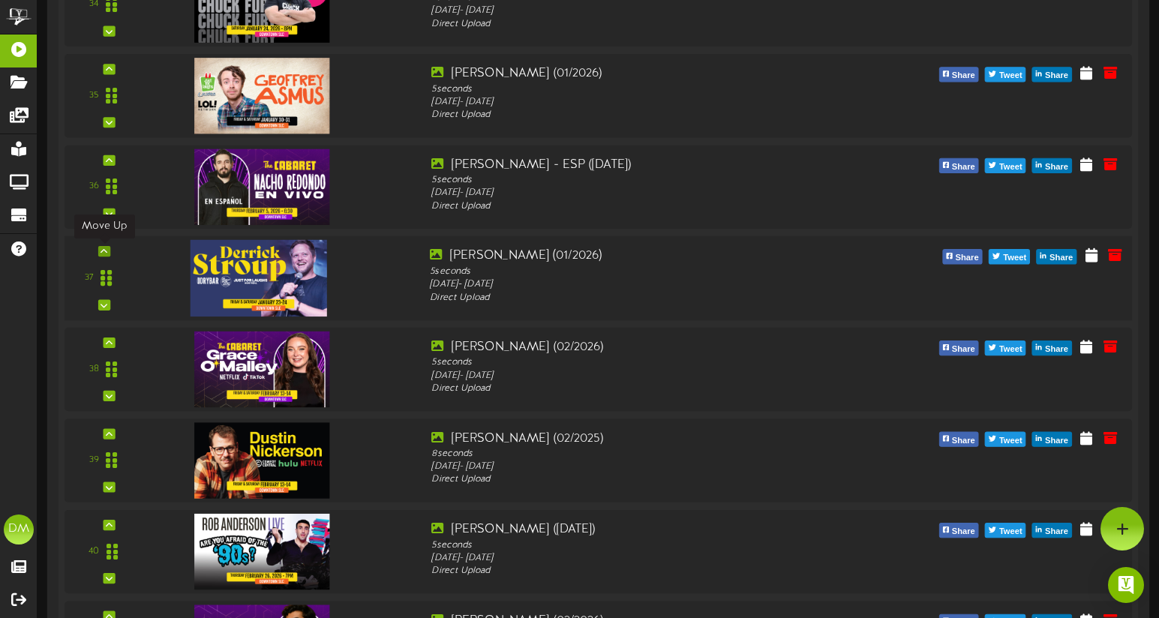
click at [110, 250] on div at bounding box center [104, 251] width 12 height 11
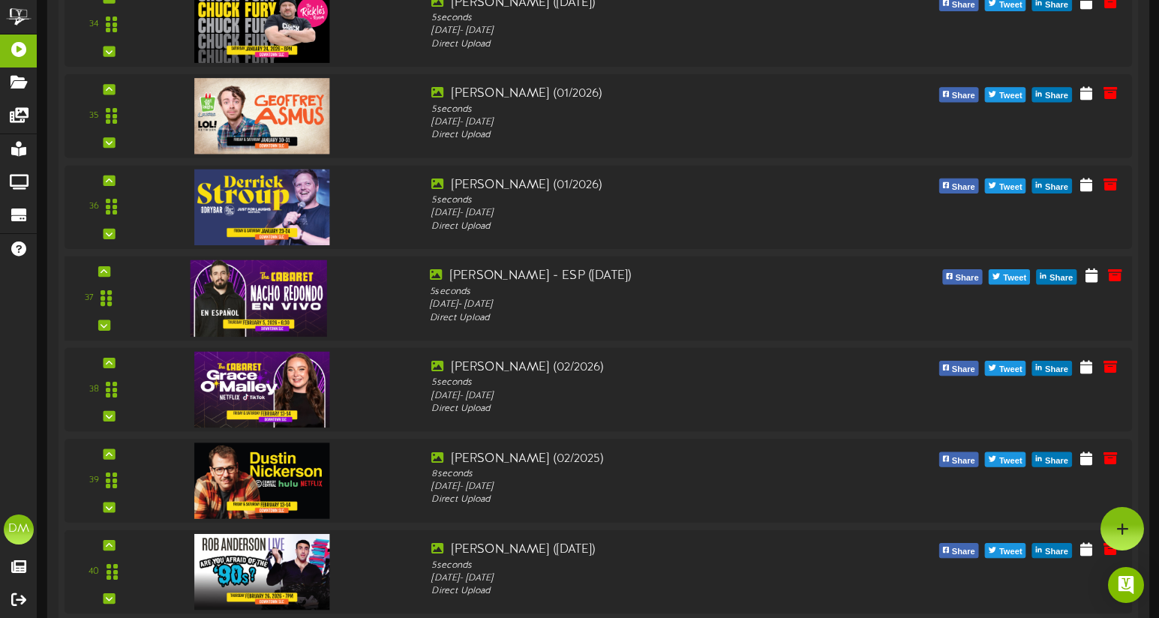
scroll to position [3440, 0]
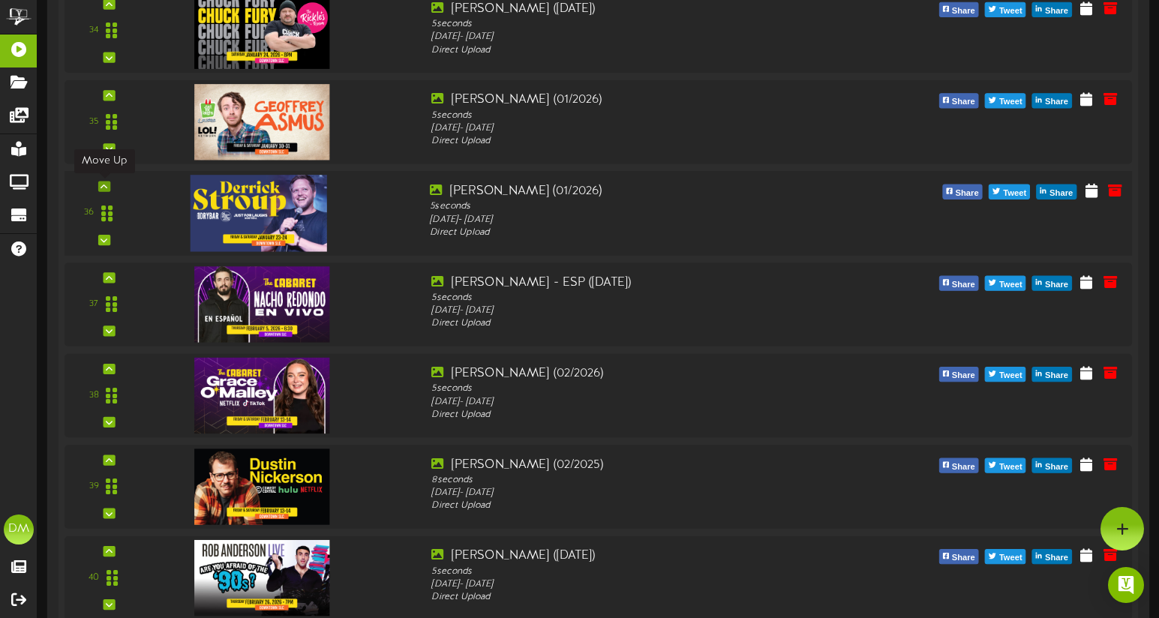
click at [101, 185] on icon at bounding box center [104, 186] width 7 height 8
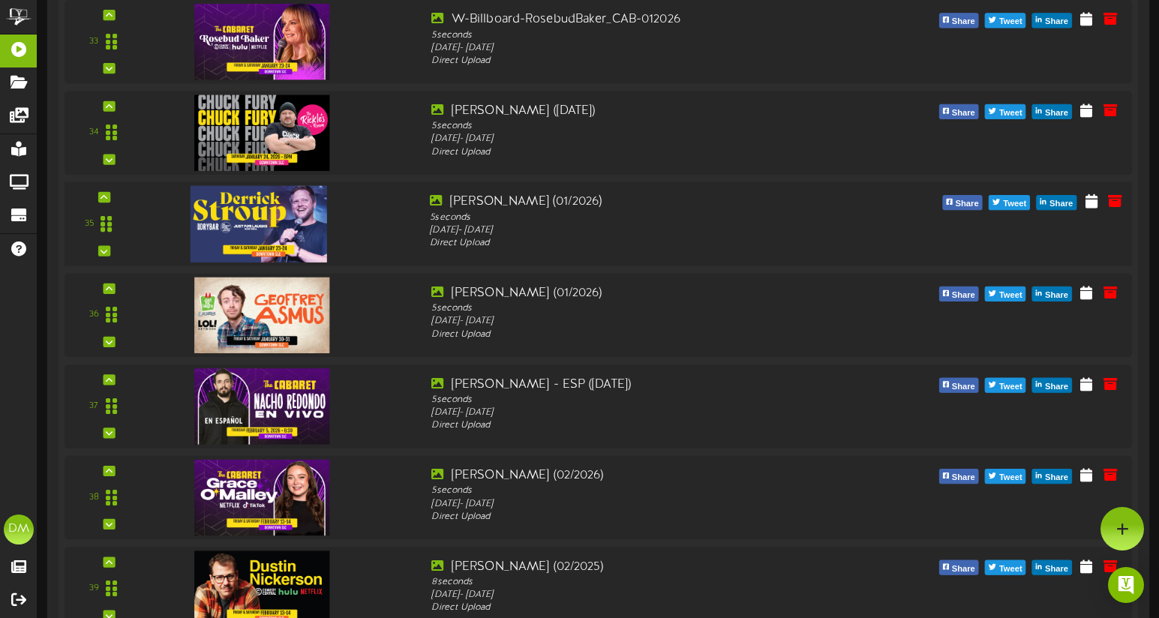
scroll to position [3337, 0]
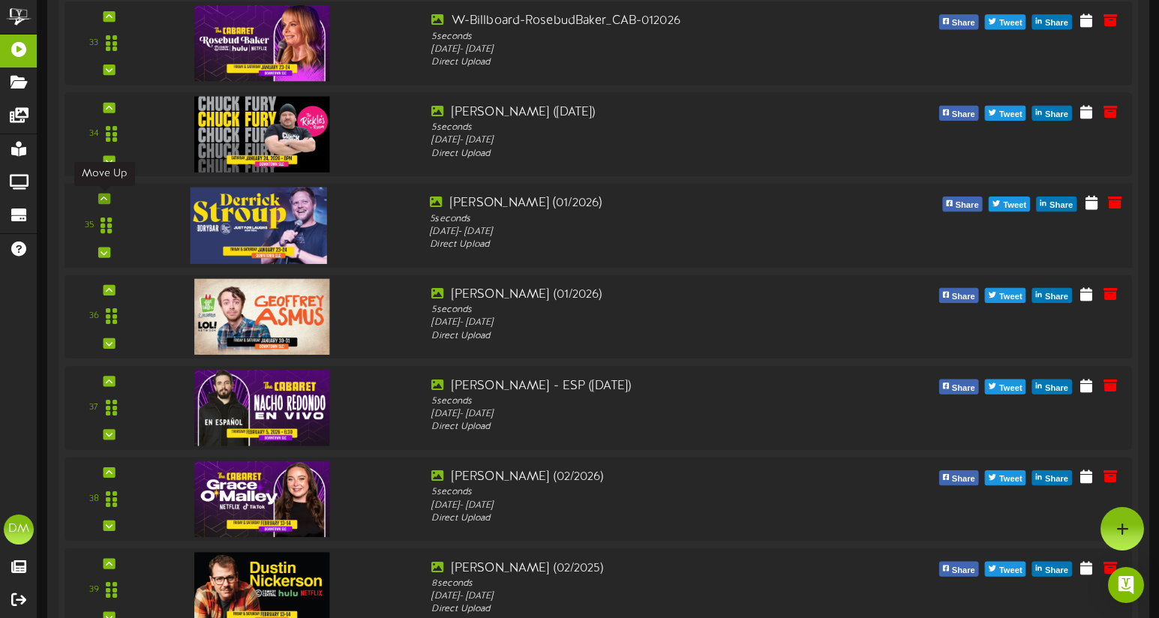
click at [107, 202] on icon at bounding box center [104, 199] width 7 height 8
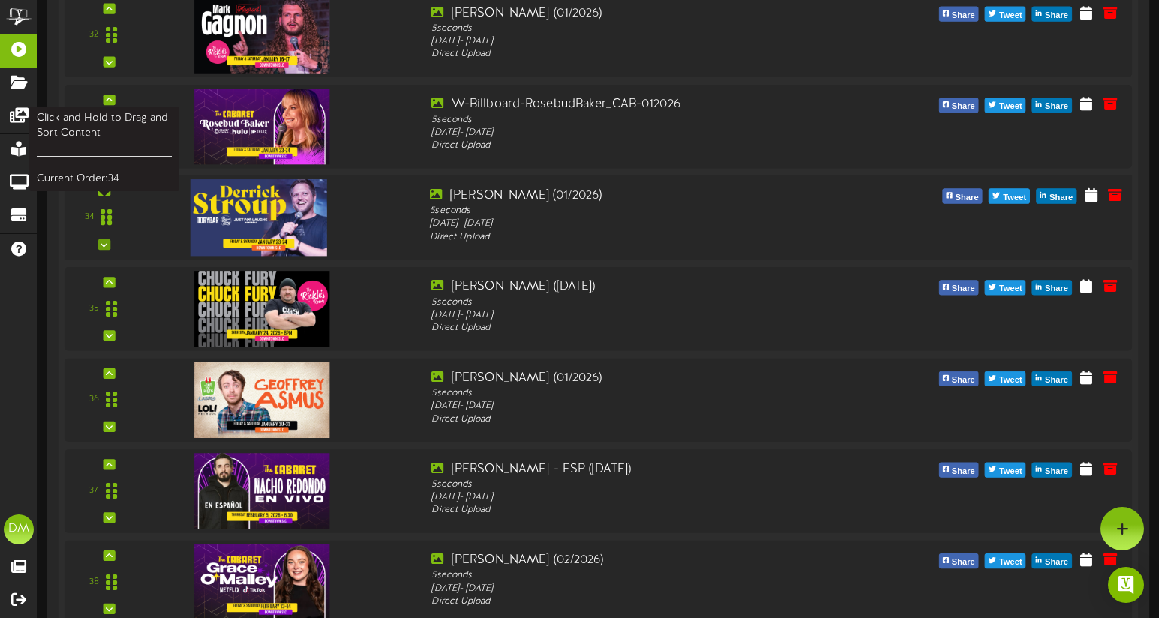
scroll to position [3249, 0]
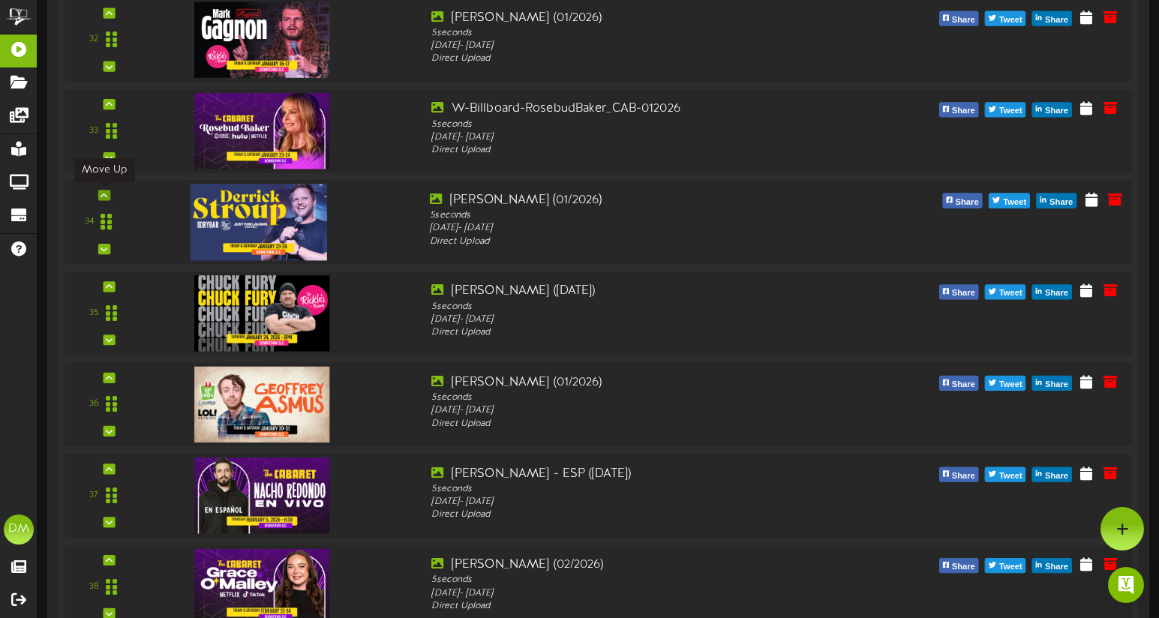
click at [108, 194] on div at bounding box center [104, 195] width 12 height 11
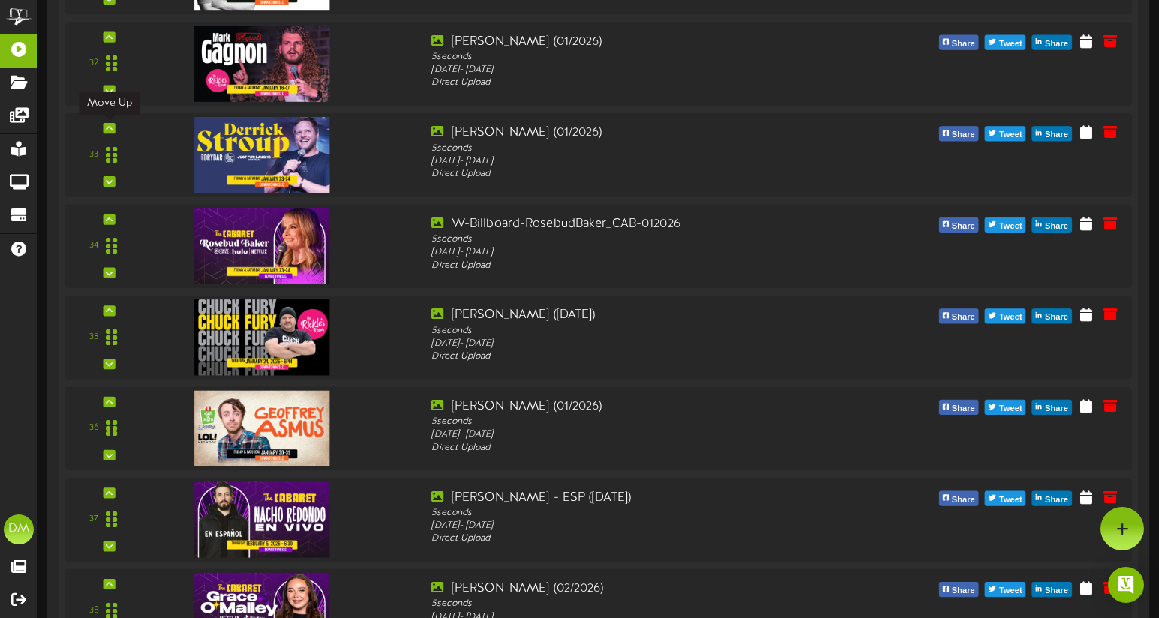
scroll to position [3221, 0]
